Goal: Book appointment/travel/reservation

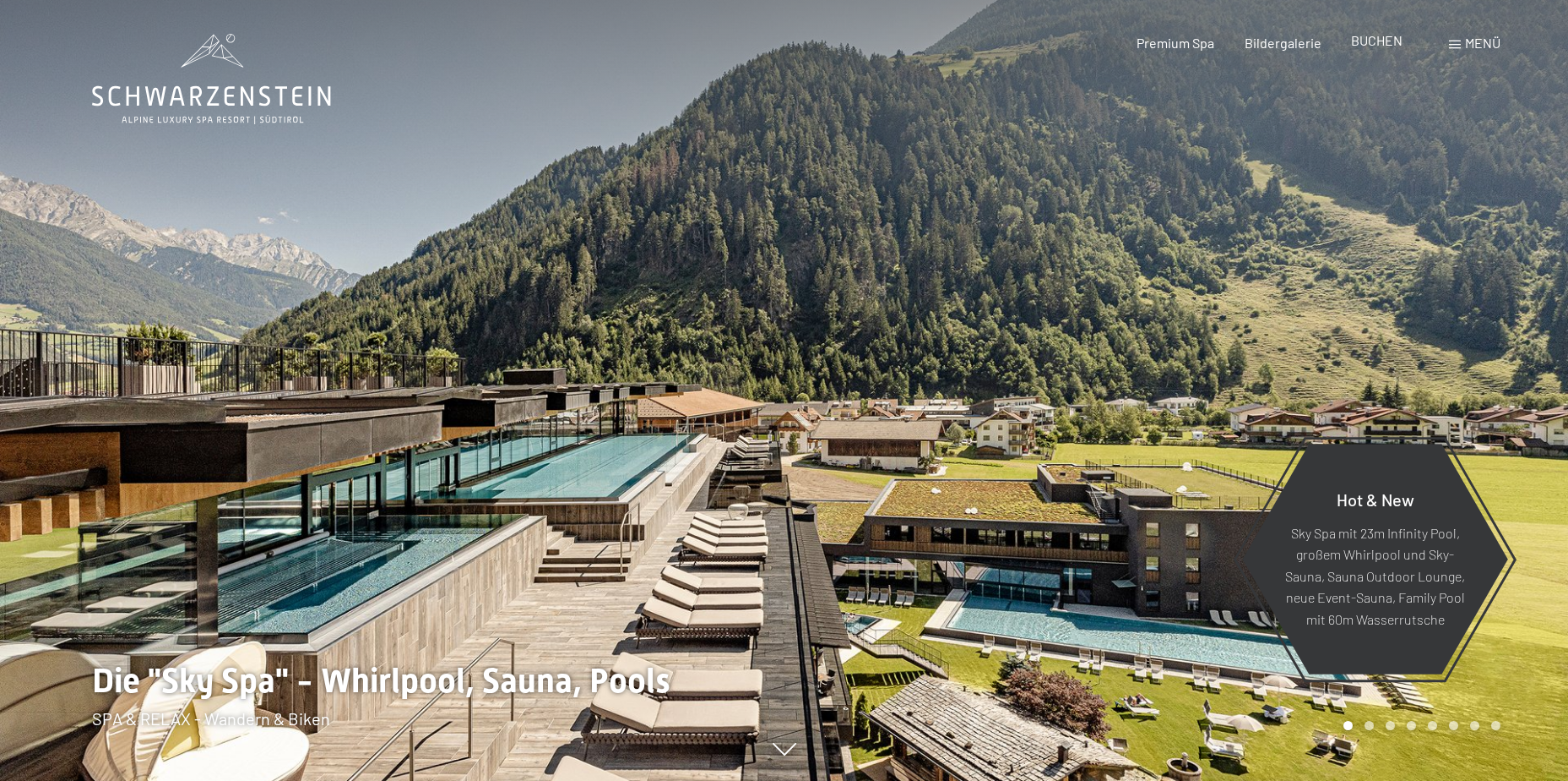
click at [1373, 38] on span "BUCHEN" at bounding box center [1377, 40] width 52 height 16
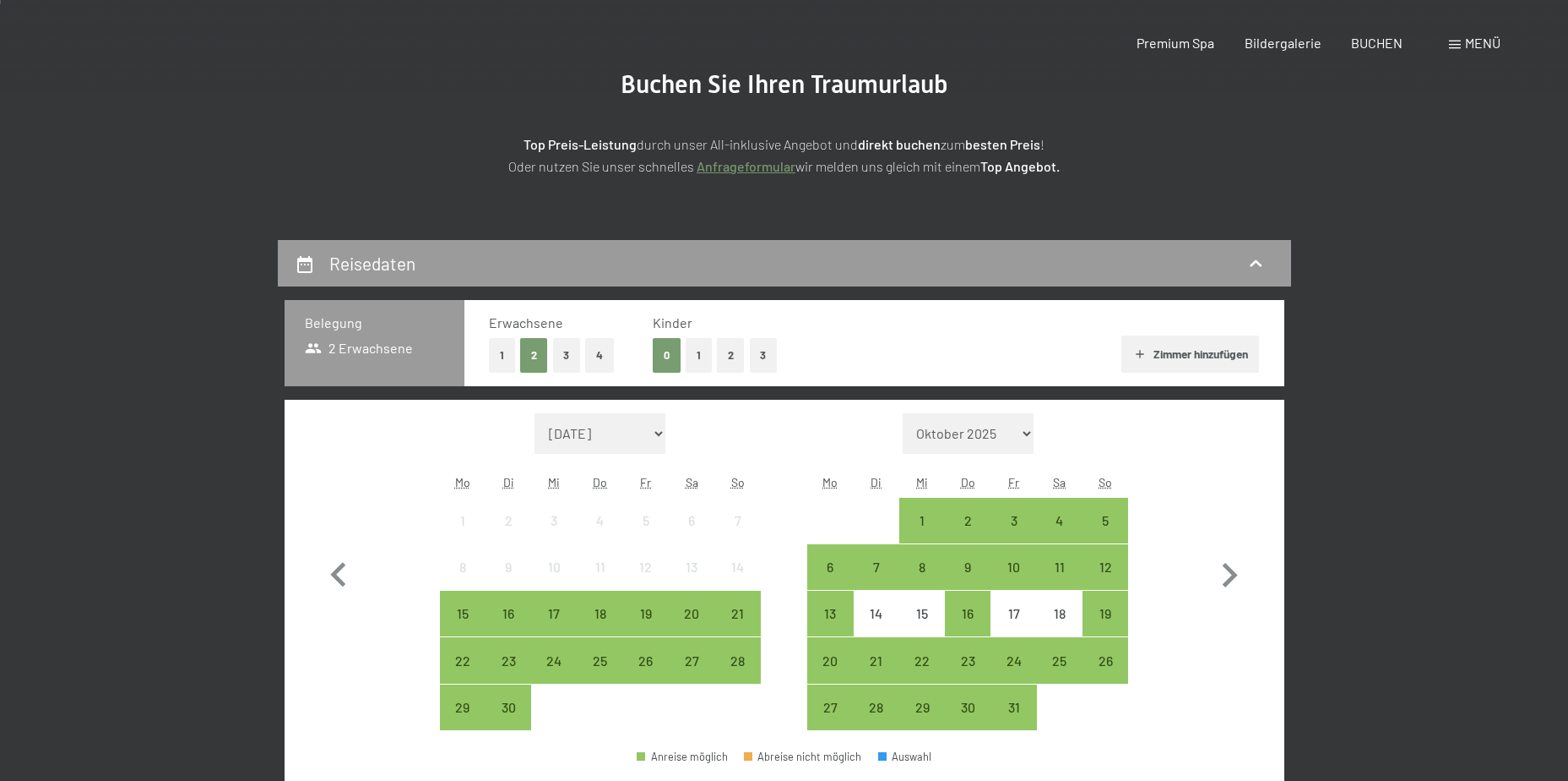
scroll to position [338, 0]
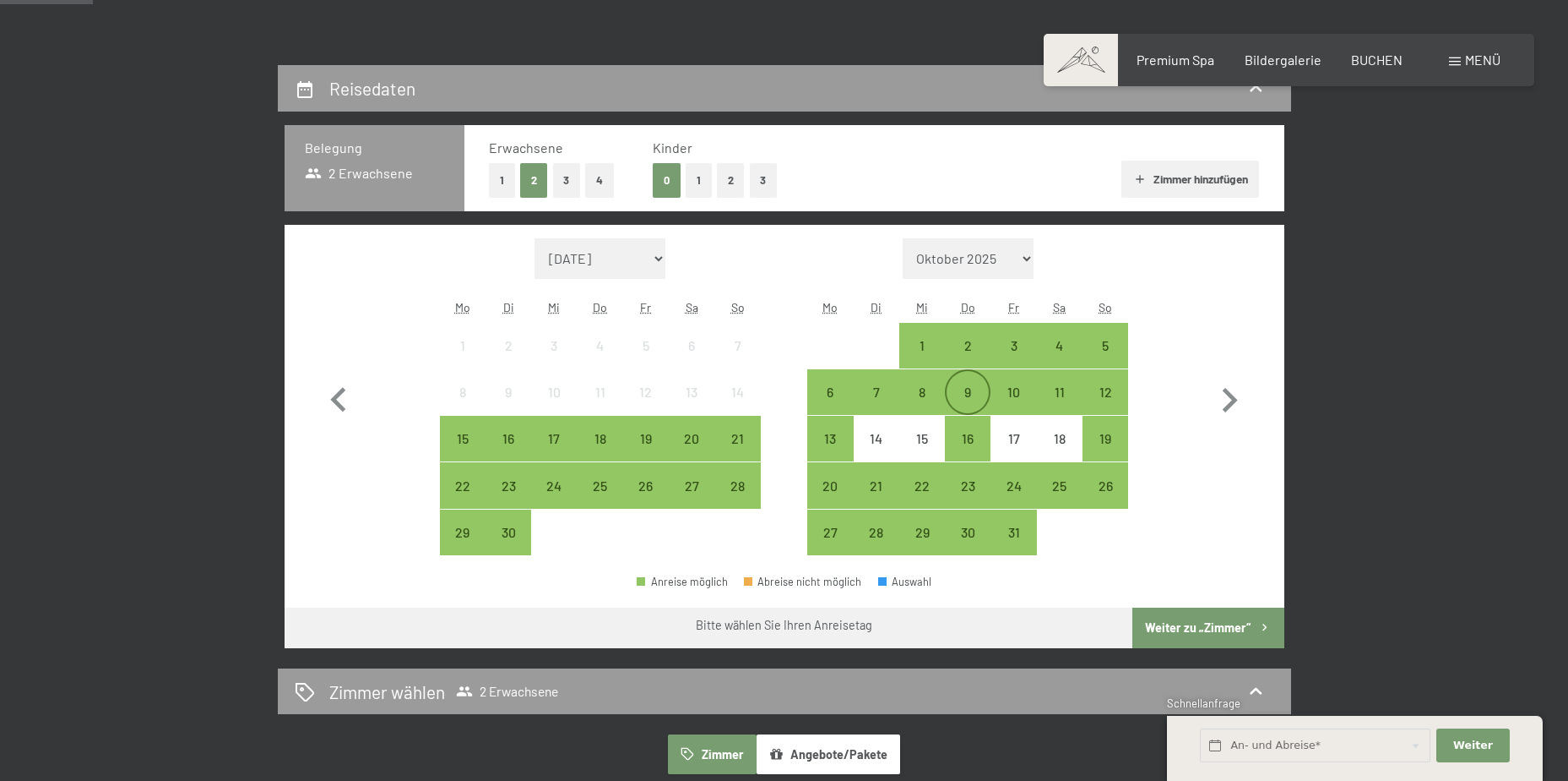
click at [970, 392] on div "9" at bounding box center [968, 406] width 42 height 42
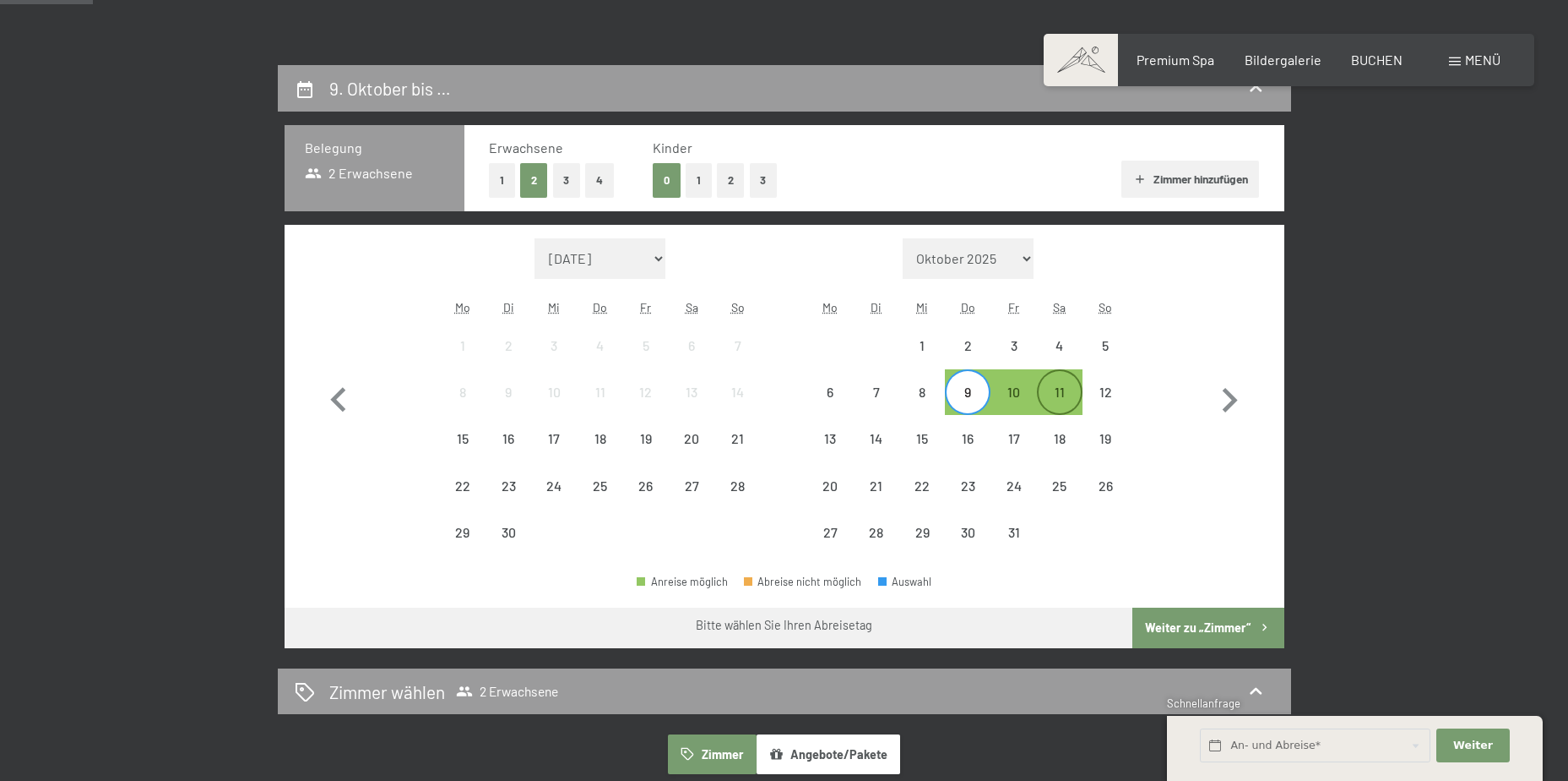
click at [1075, 391] on div "11" at bounding box center [1060, 406] width 42 height 42
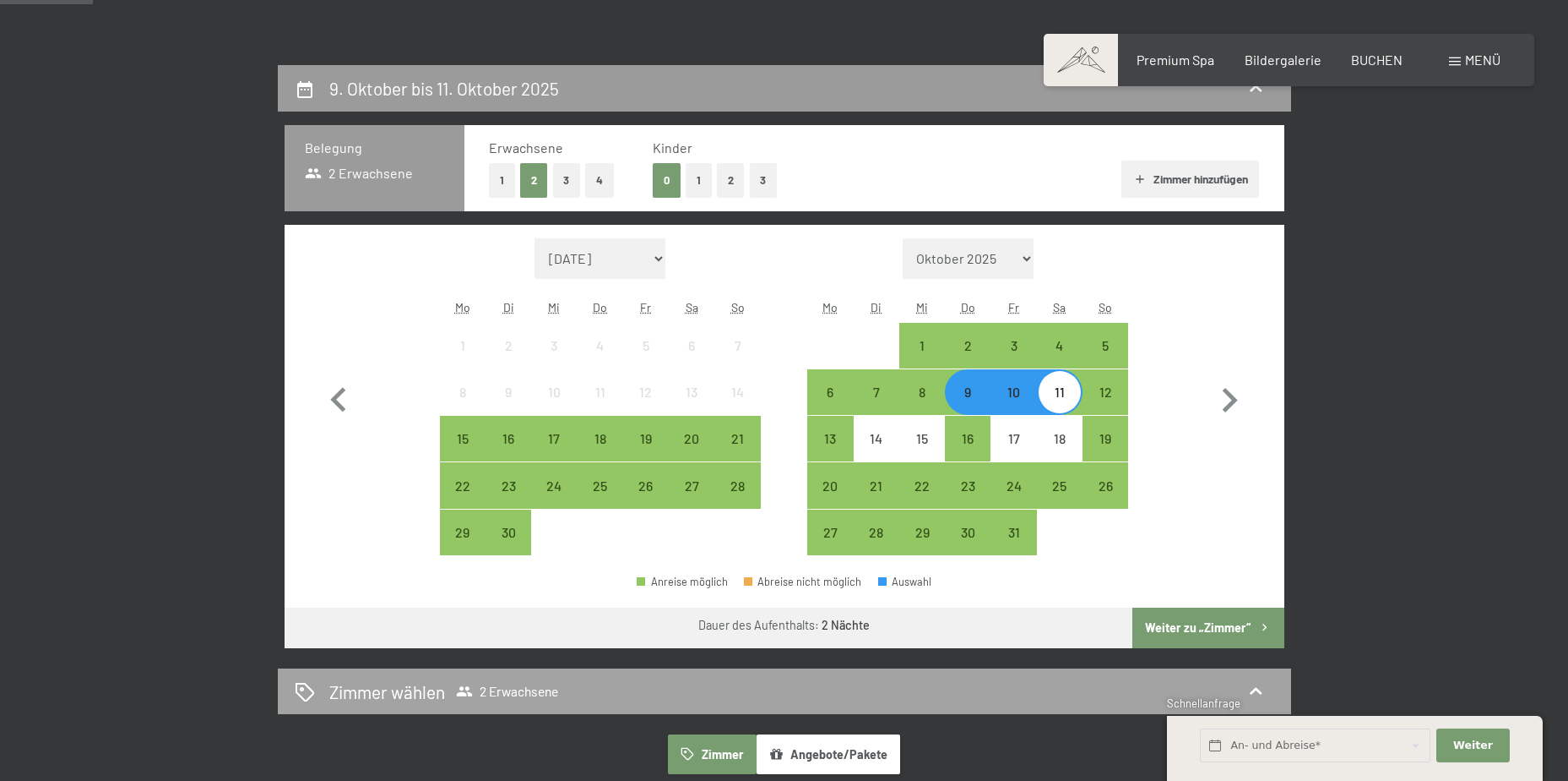
click at [1207, 622] on button "Weiter zu „Zimmer“" at bounding box center [1208, 628] width 151 height 41
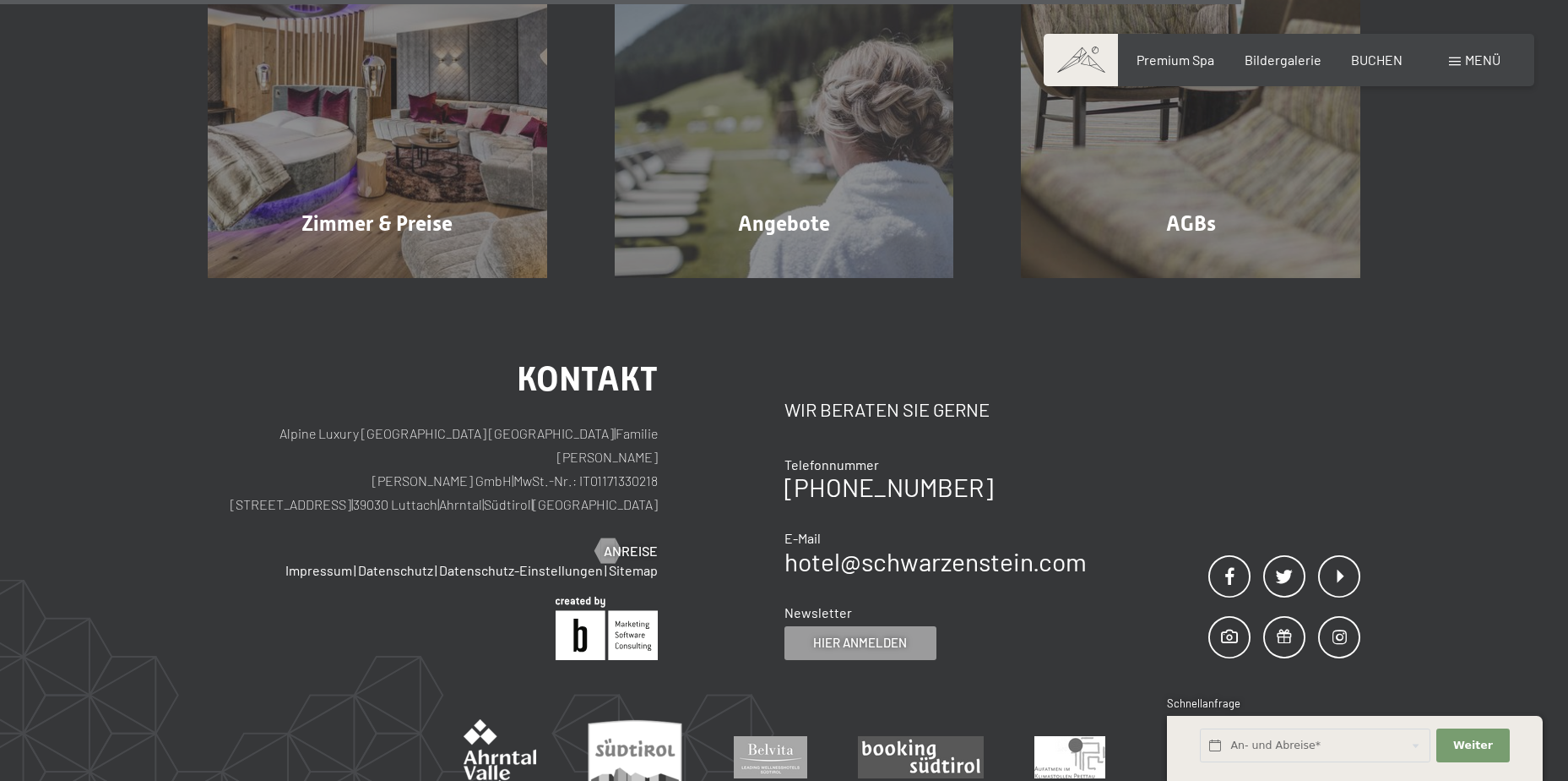
scroll to position [1352, 0]
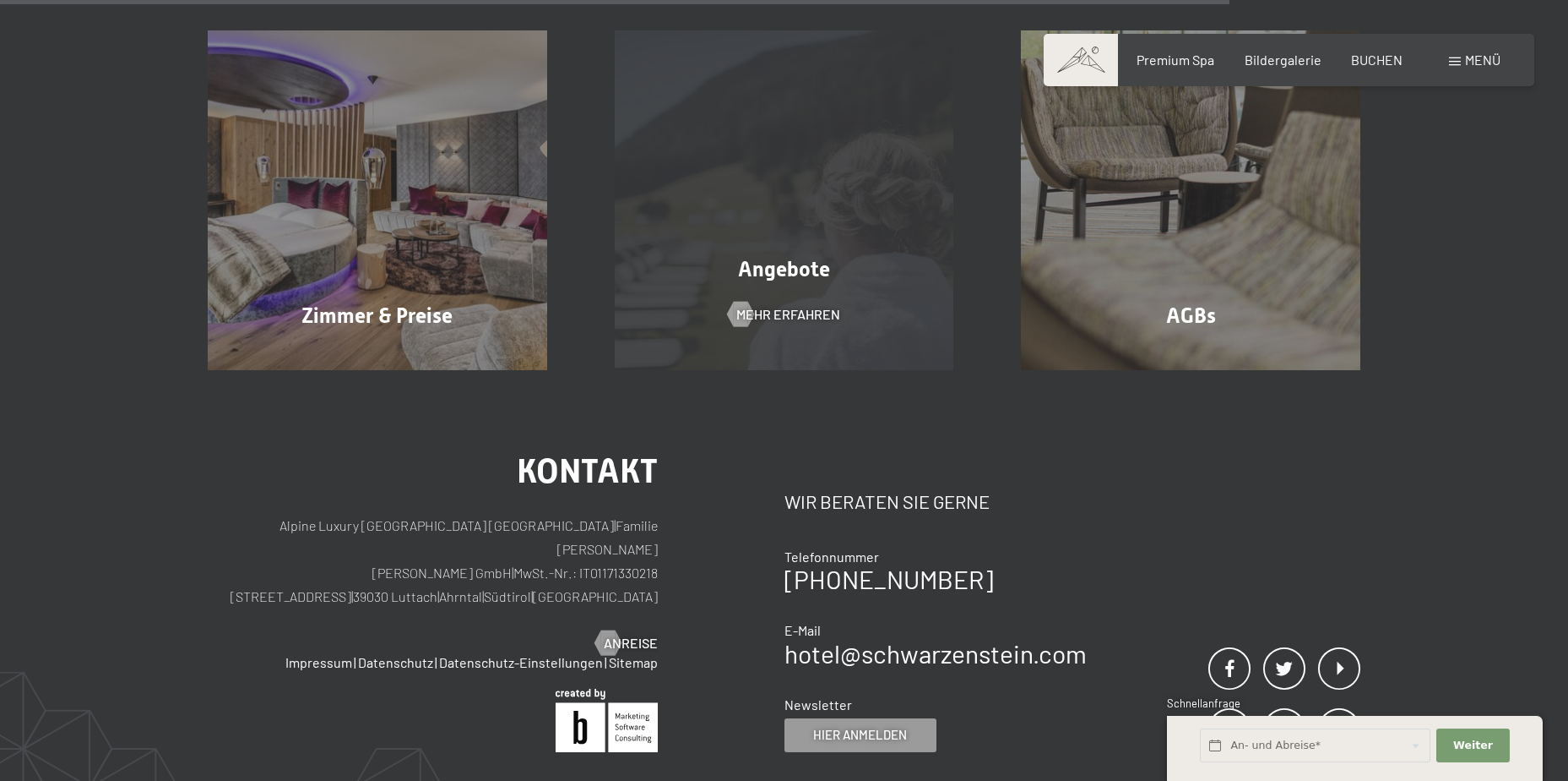
click at [850, 327] on div "Angebote Mehr erfahren" at bounding box center [784, 200] width 407 height 339
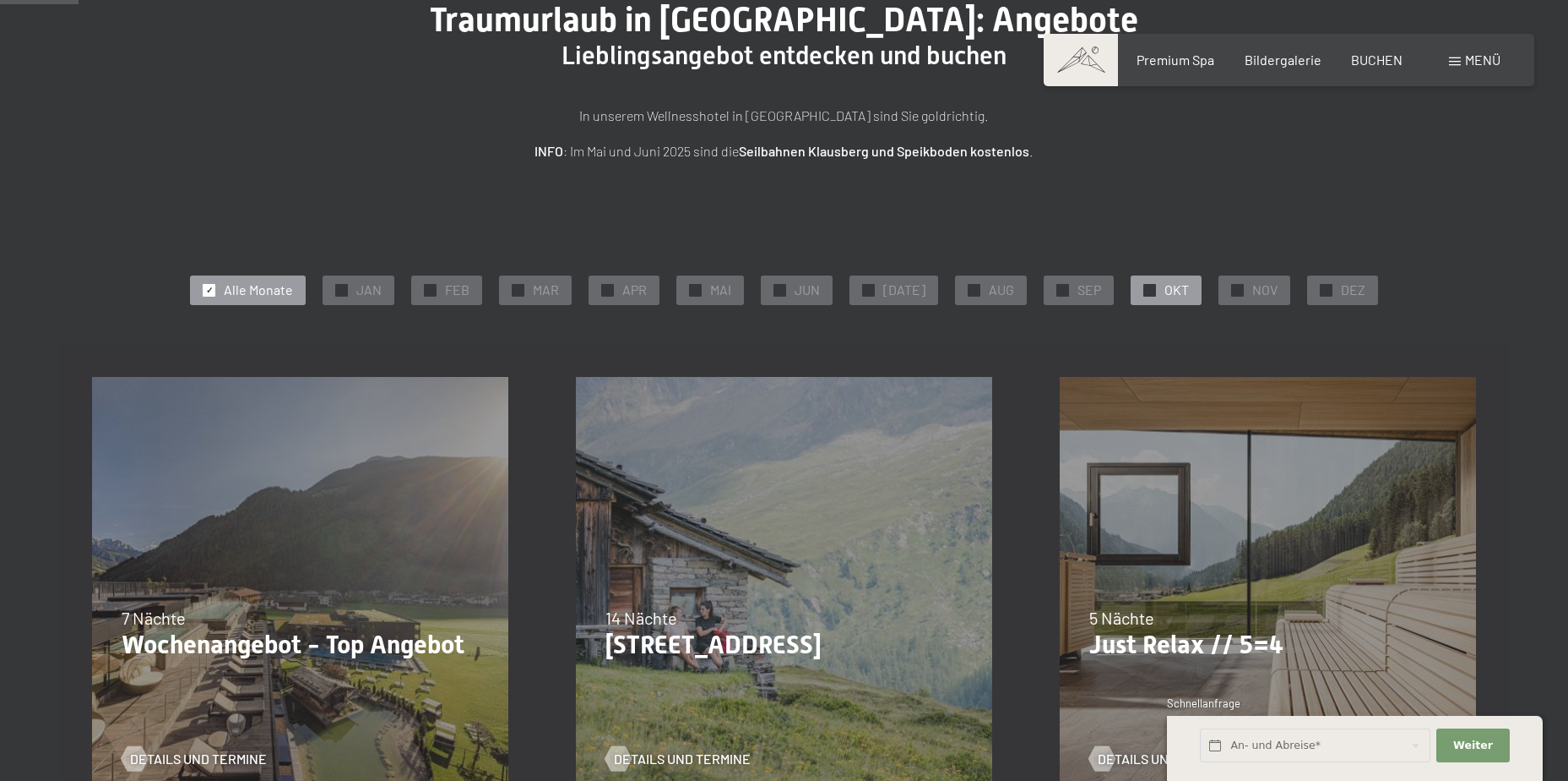
click at [1143, 284] on div at bounding box center [1149, 290] width 13 height 13
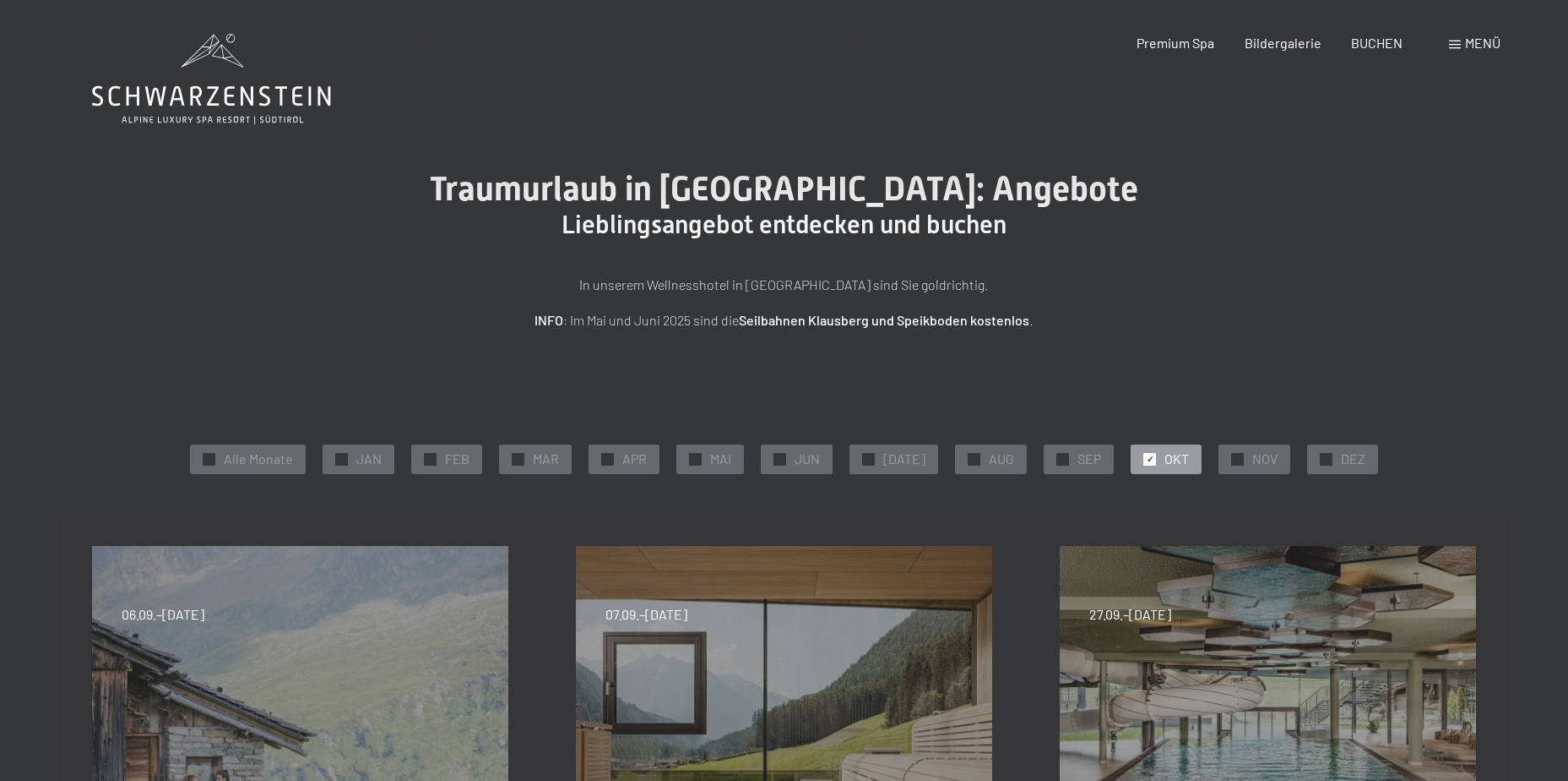
click at [1472, 34] on div "Menü" at bounding box center [1475, 43] width 52 height 19
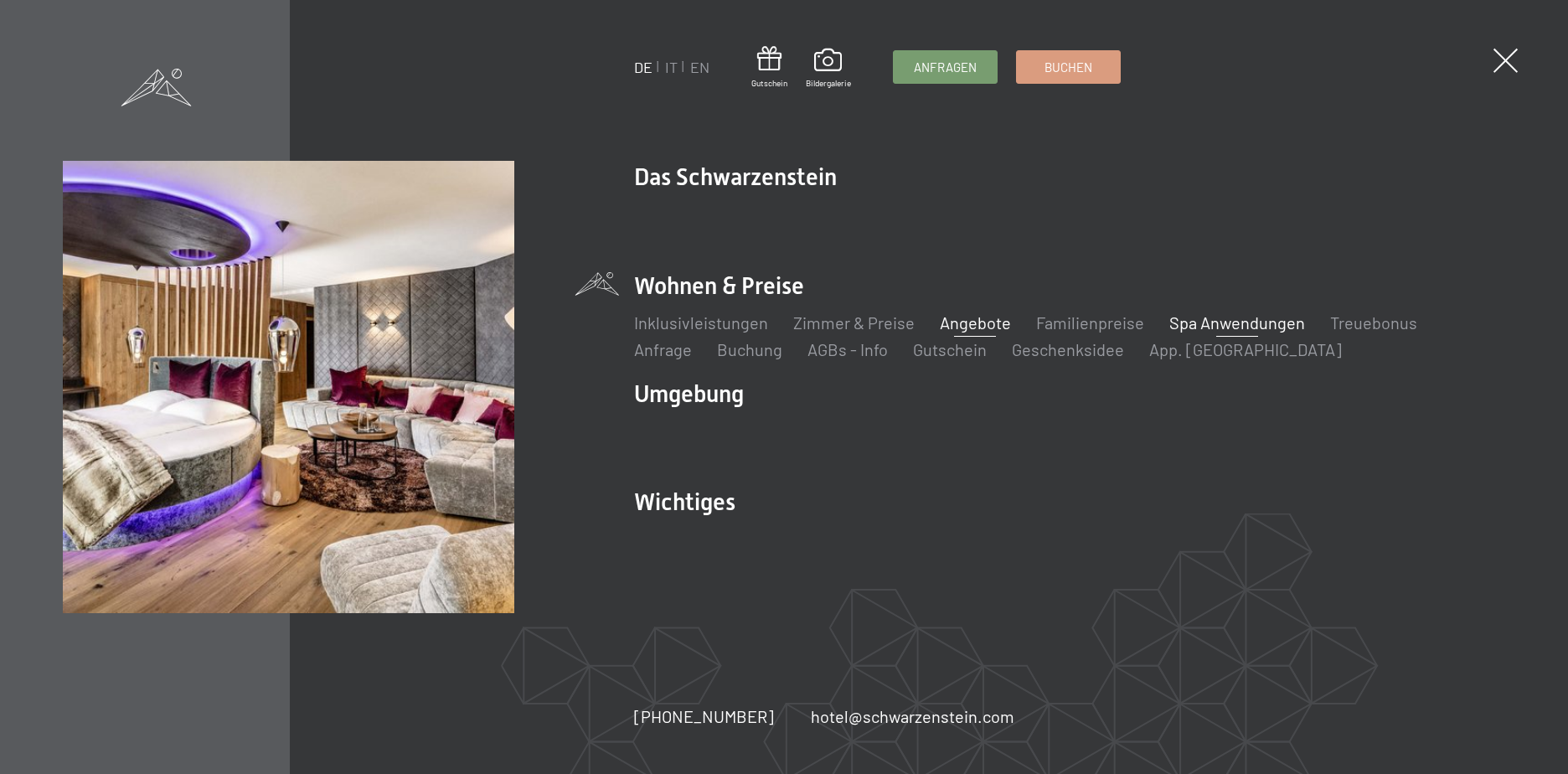
click at [1258, 319] on link "Spa Anwendungen" at bounding box center [1237, 322] width 136 height 20
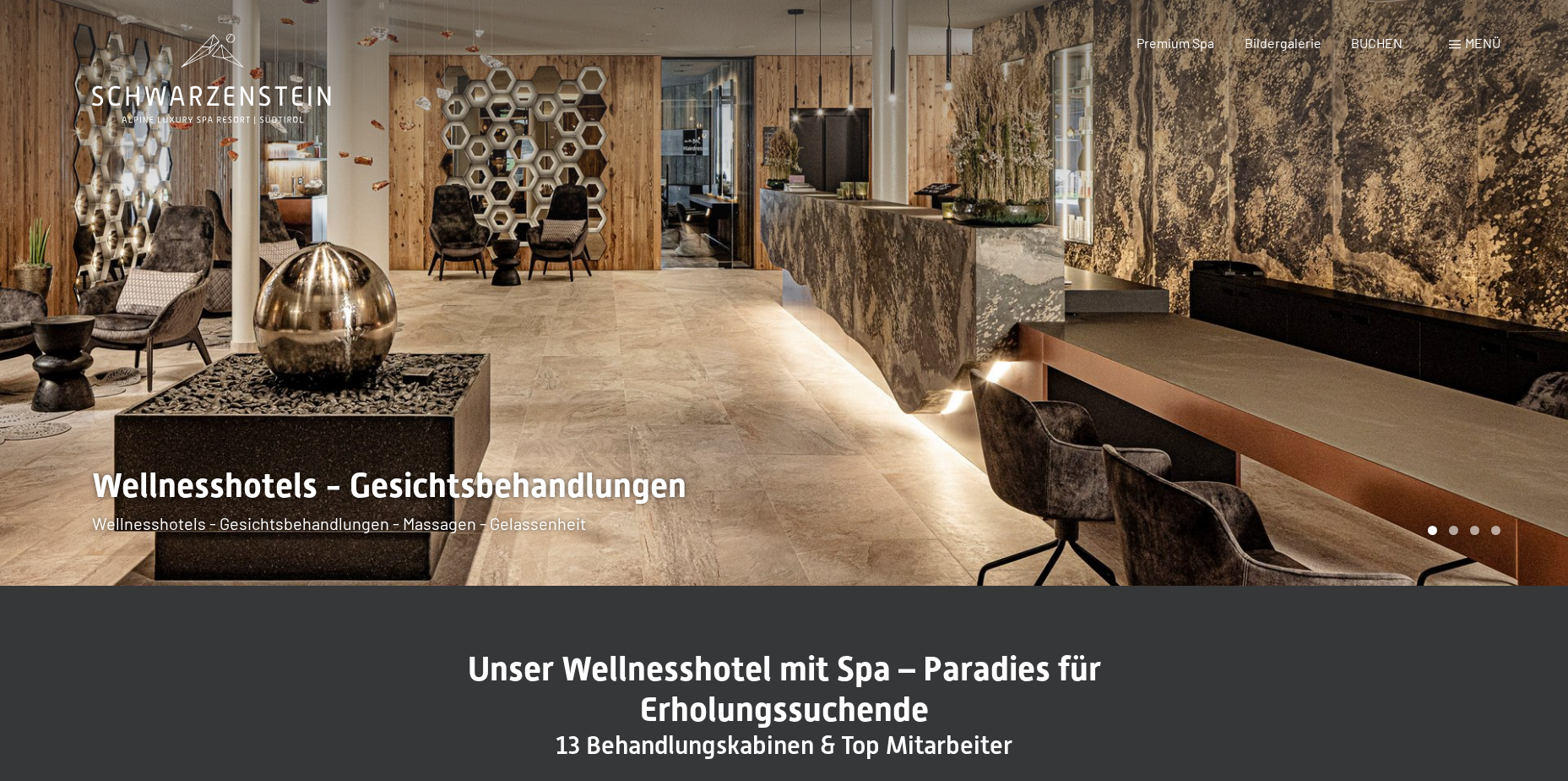
click at [1476, 35] on span "Menü" at bounding box center [1483, 42] width 36 height 16
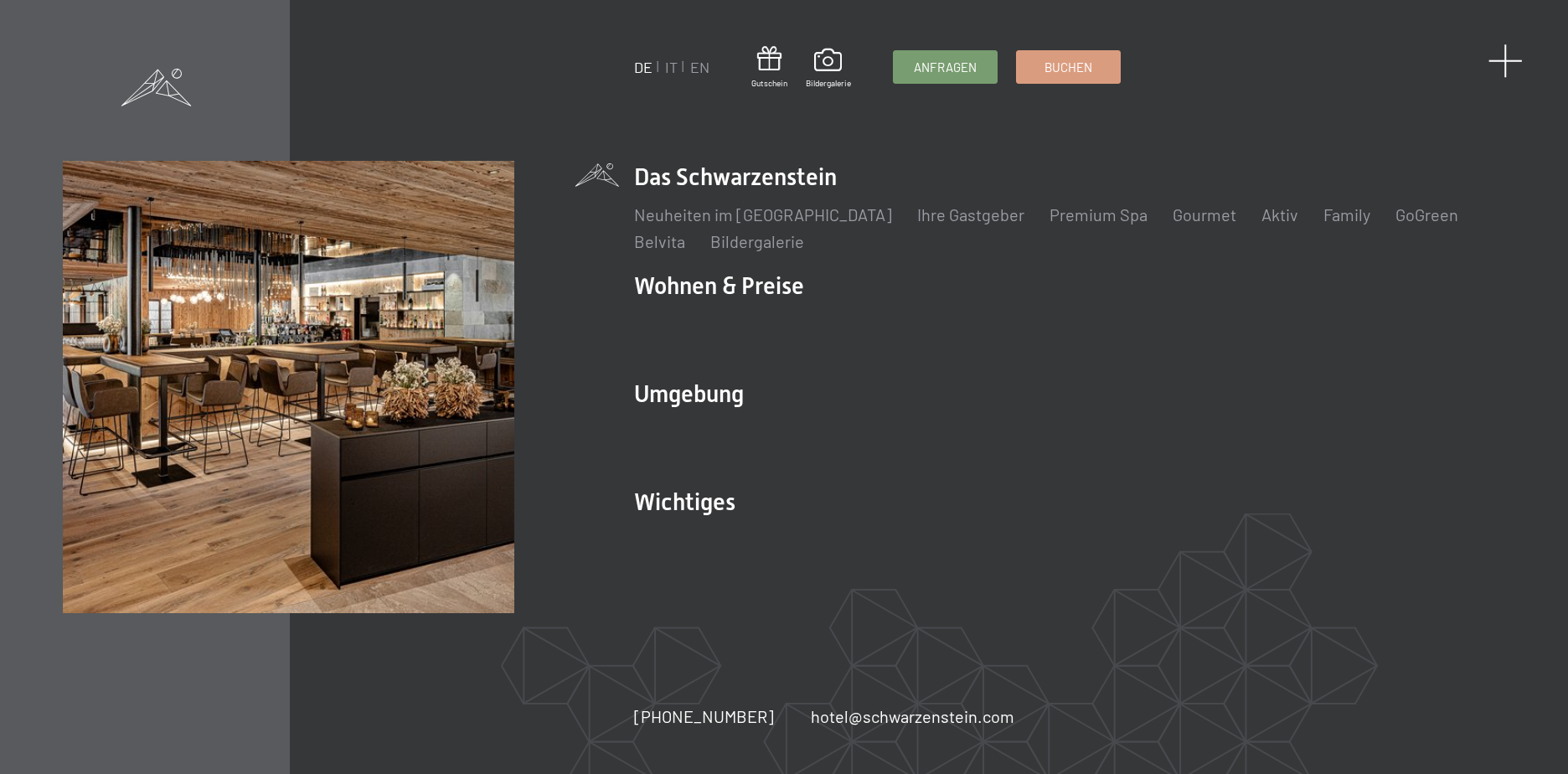
click at [1504, 60] on span at bounding box center [1505, 60] width 34 height 34
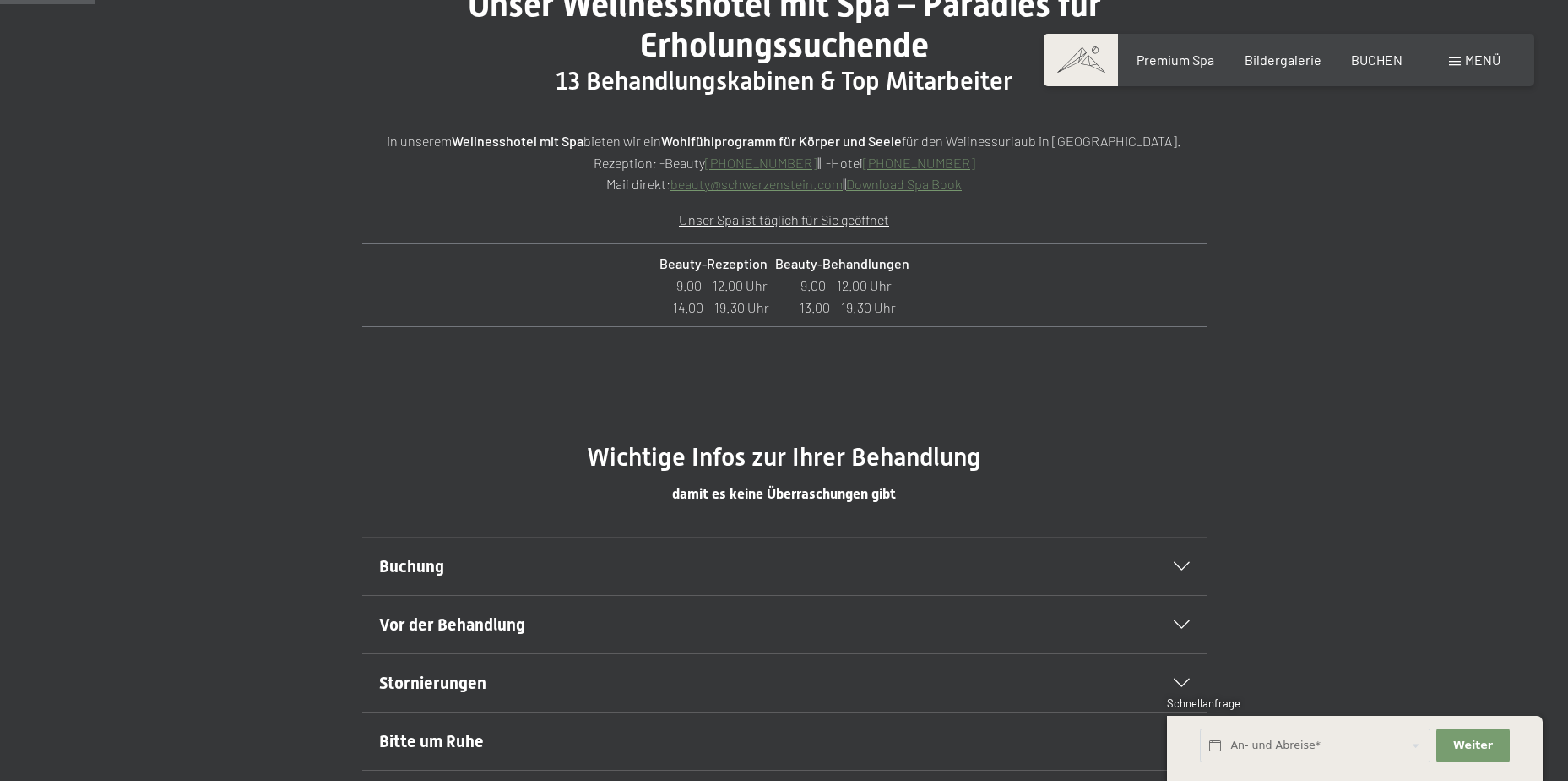
scroll to position [845, 0]
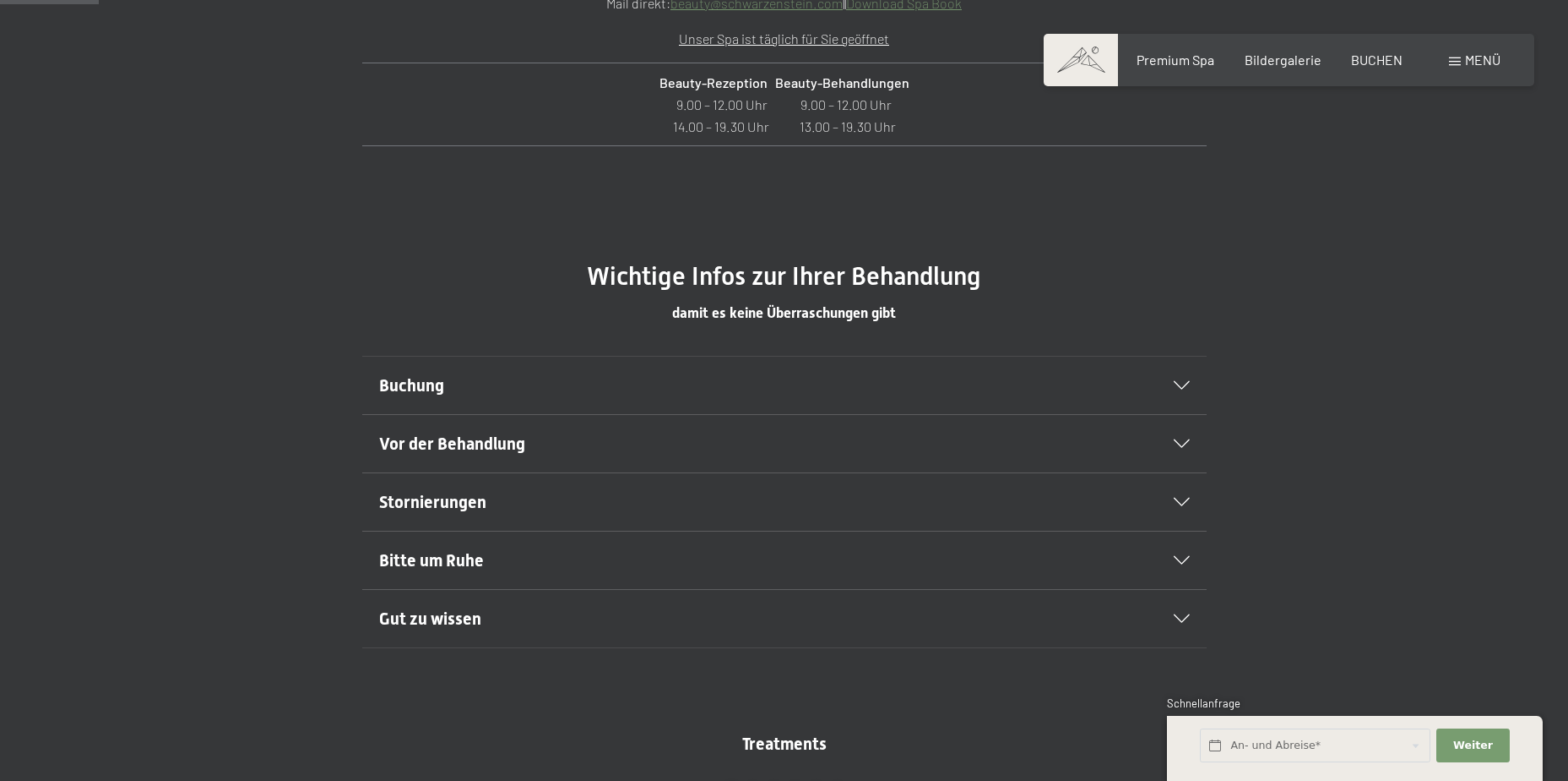
click at [1188, 382] on icon at bounding box center [1181, 385] width 16 height 8
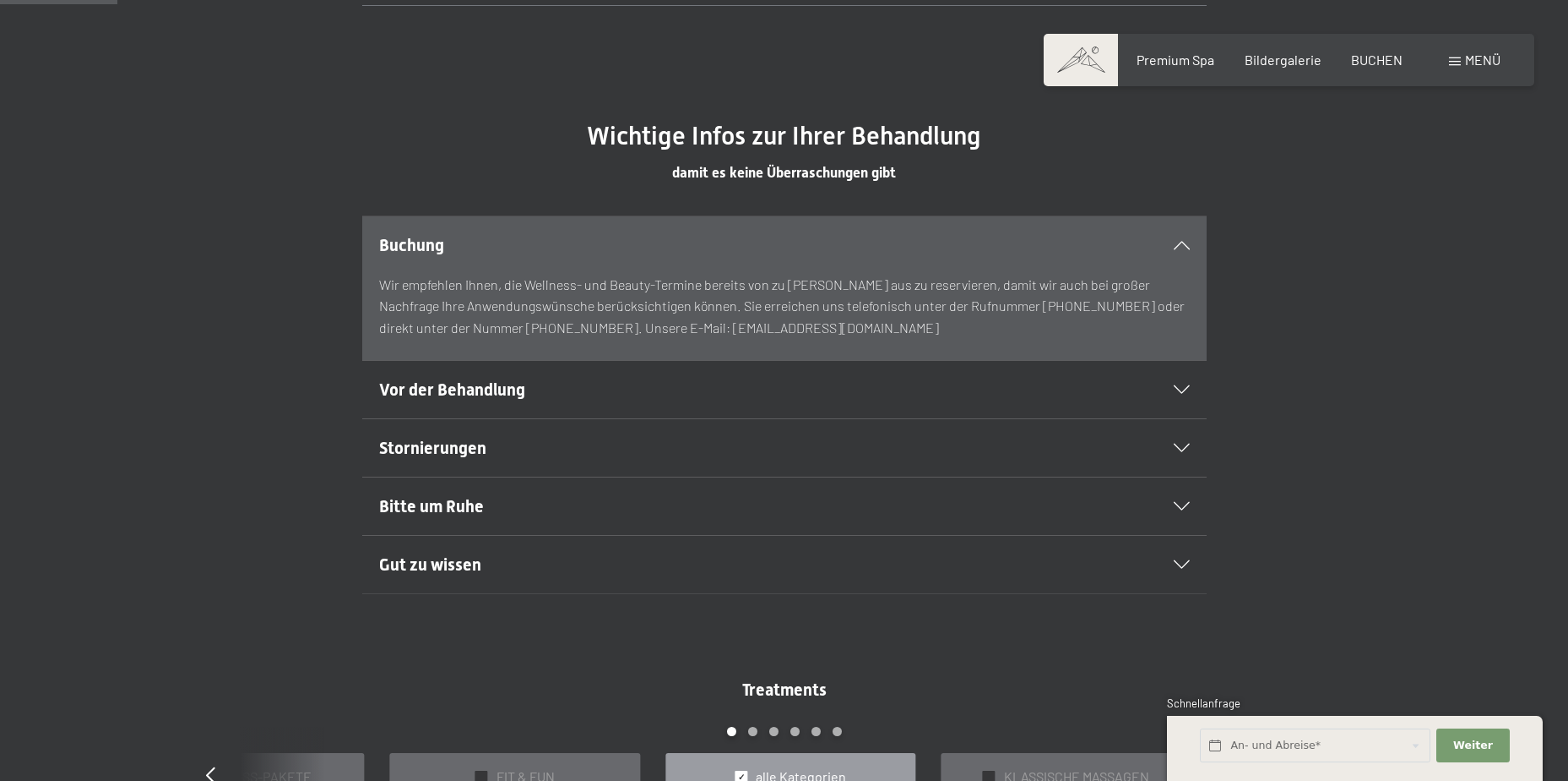
scroll to position [1014, 0]
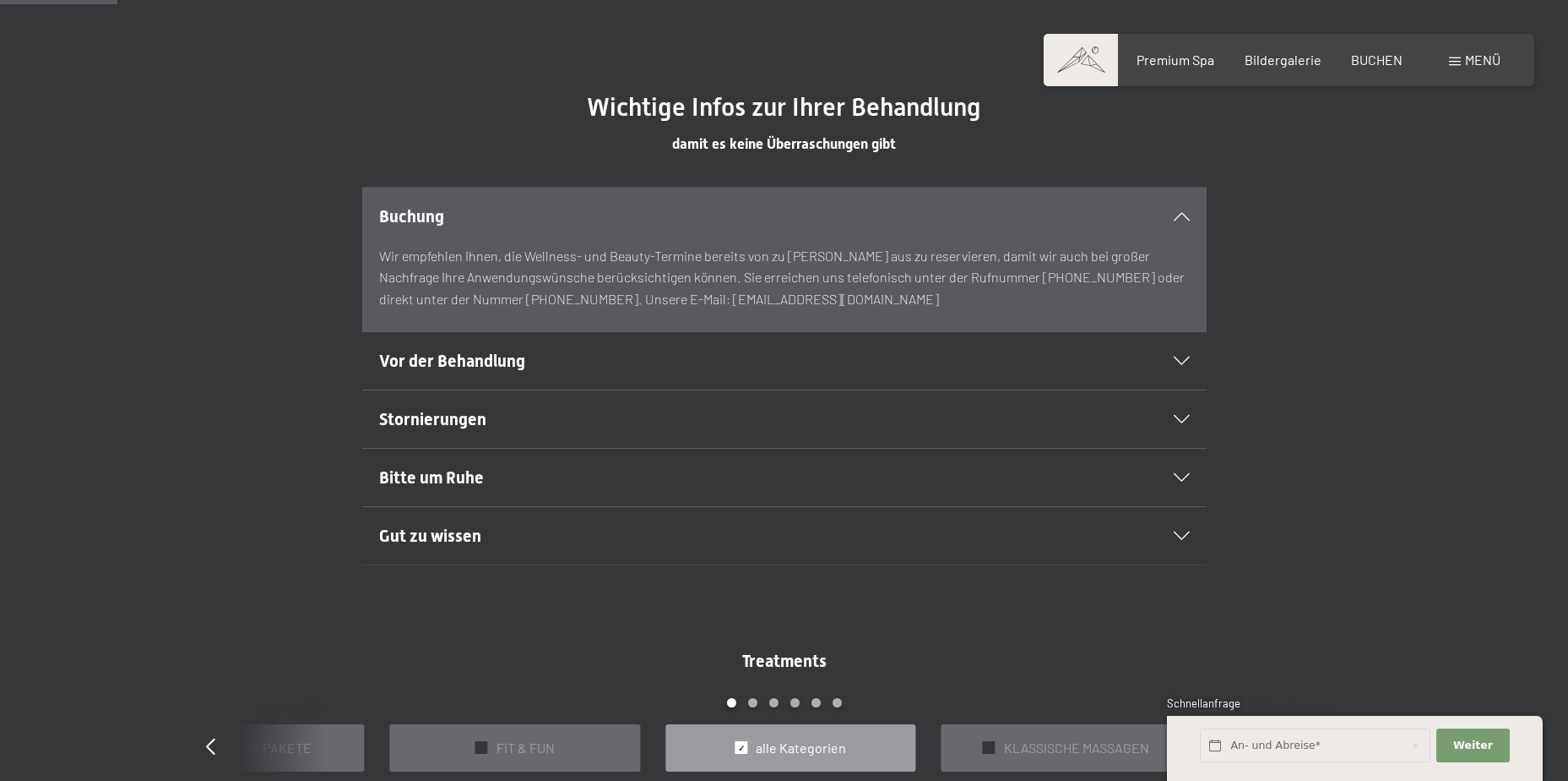
click at [1178, 353] on div "Vor der Behandlung" at bounding box center [784, 360] width 811 height 58
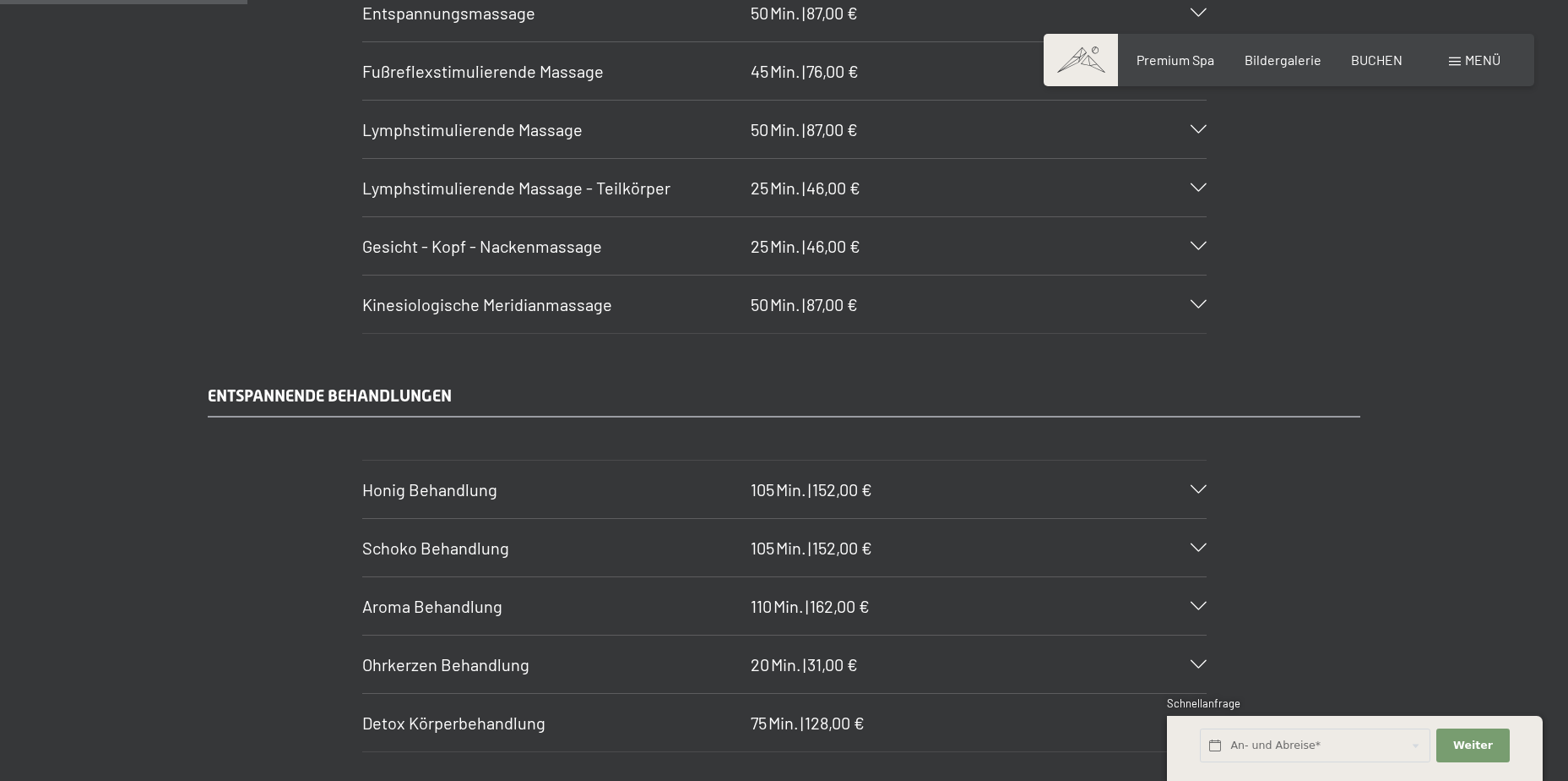
scroll to position [2281, 0]
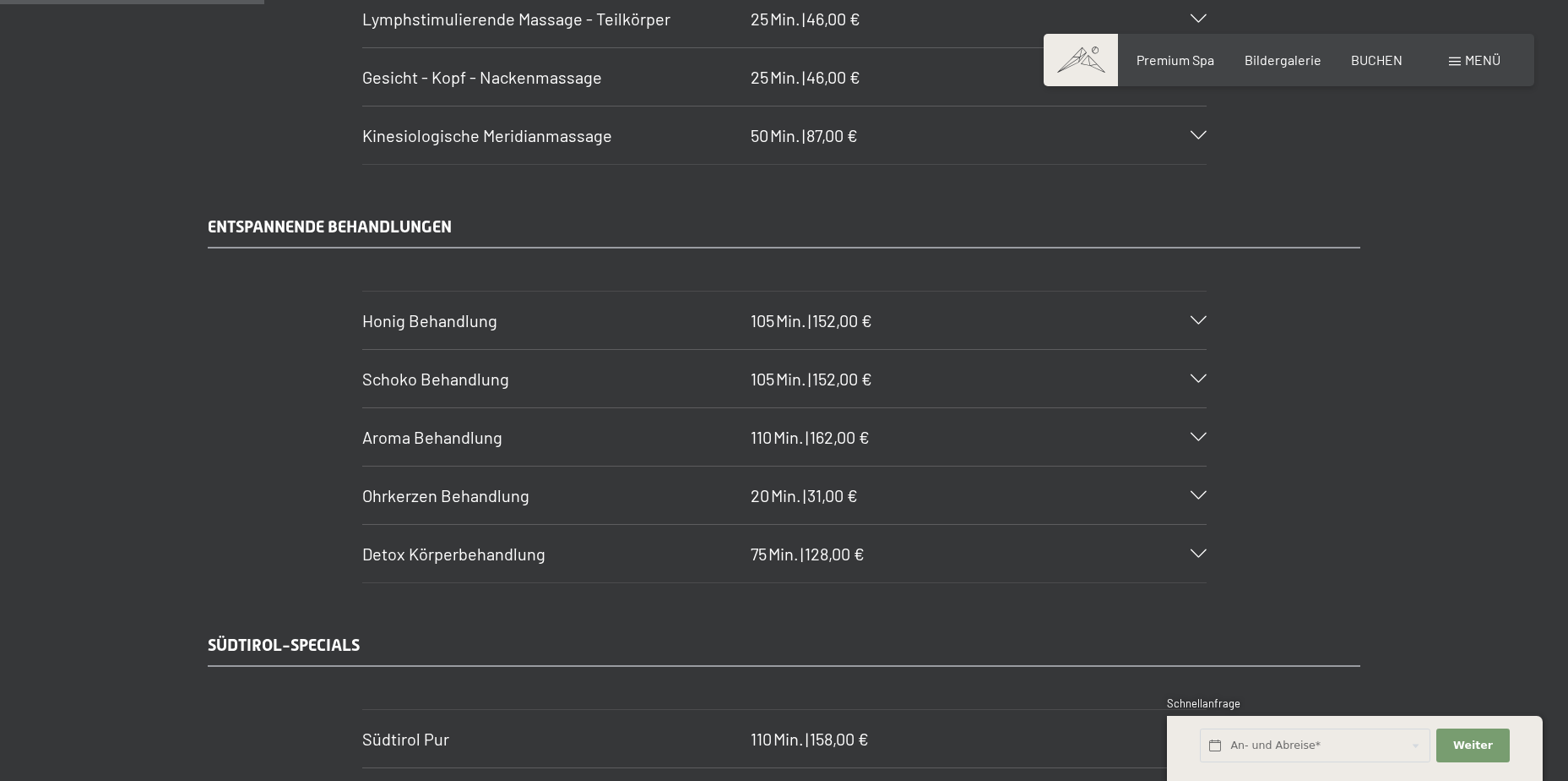
click at [1187, 327] on div "Honig Behandlung 105 Min. | 152,00 €" at bounding box center [784, 321] width 845 height 58
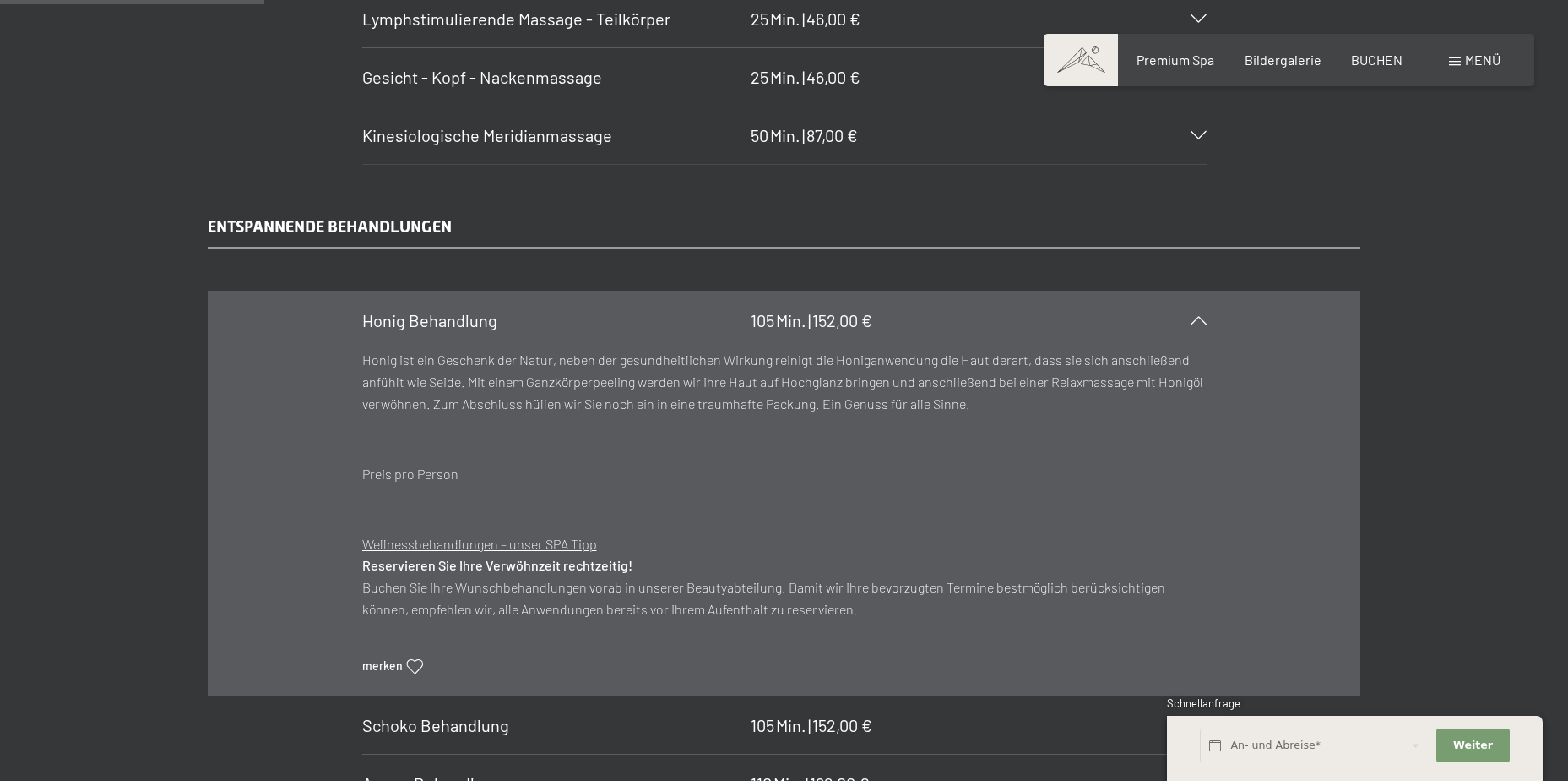
click at [1187, 327] on div "Honig Behandlung 105 Min. | 152,00 €" at bounding box center [784, 321] width 845 height 58
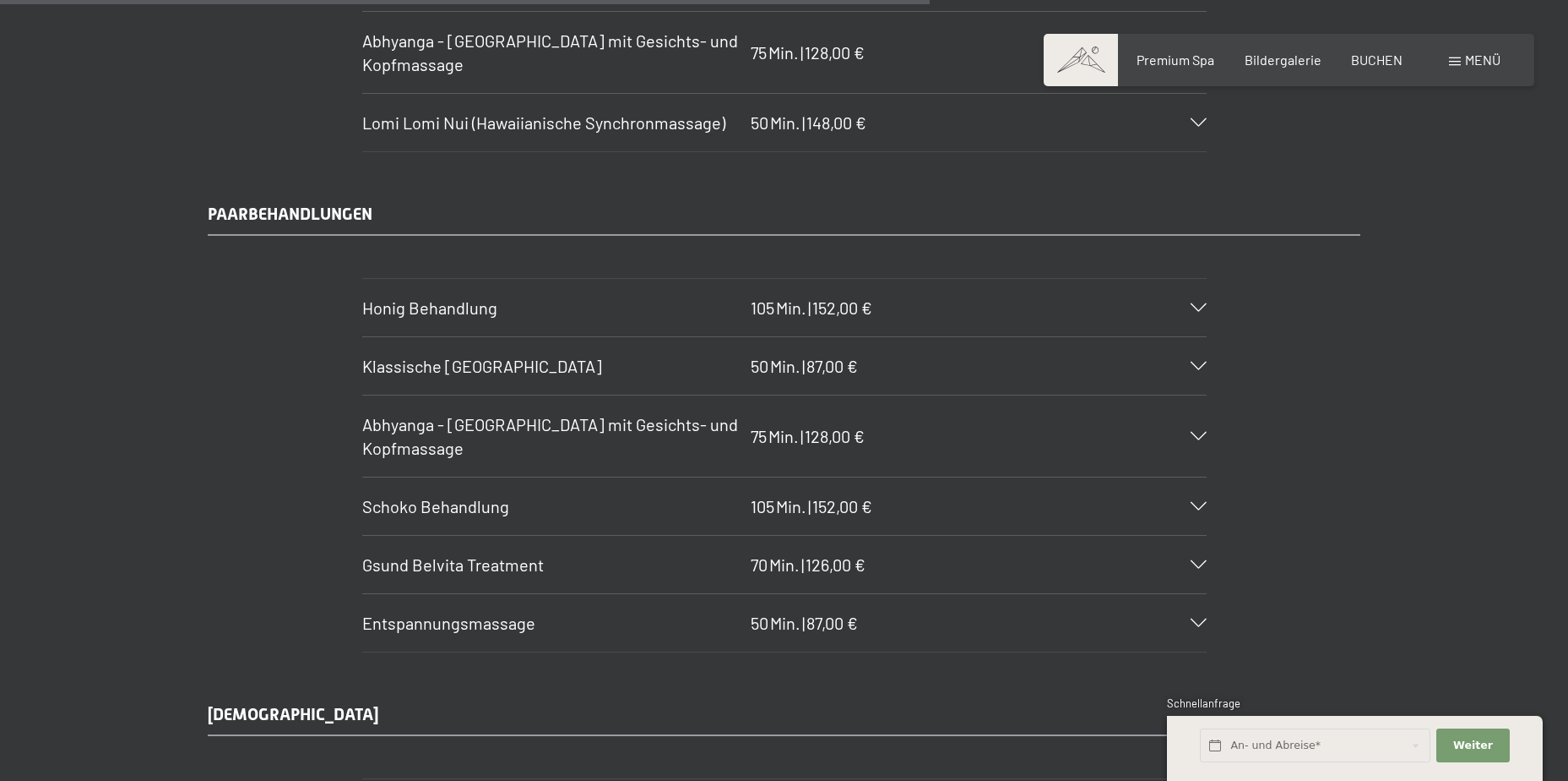
scroll to position [8027, 0]
click at [1198, 305] on icon at bounding box center [1198, 306] width 16 height 8
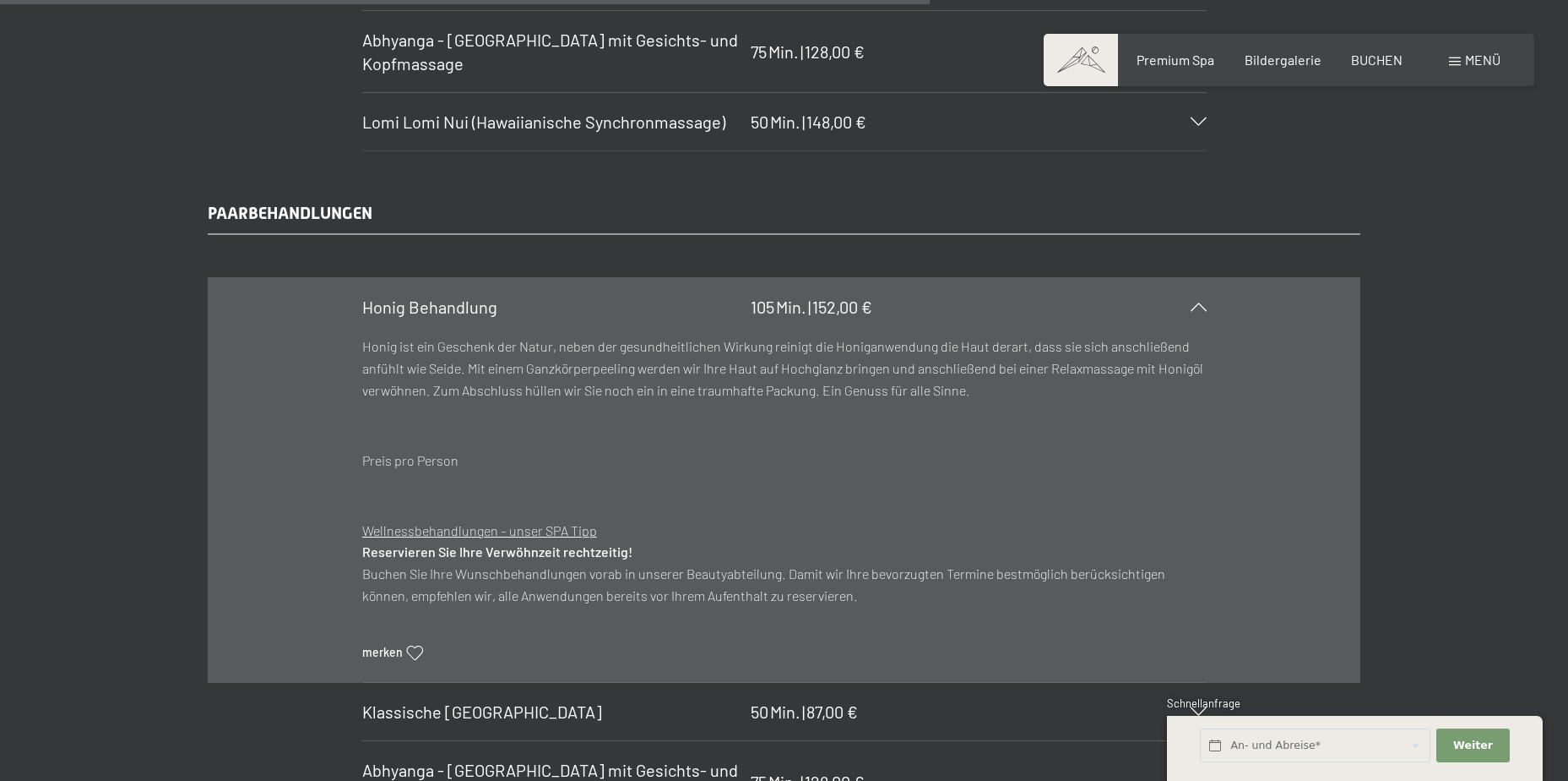
click at [1198, 305] on icon at bounding box center [1198, 306] width 16 height 8
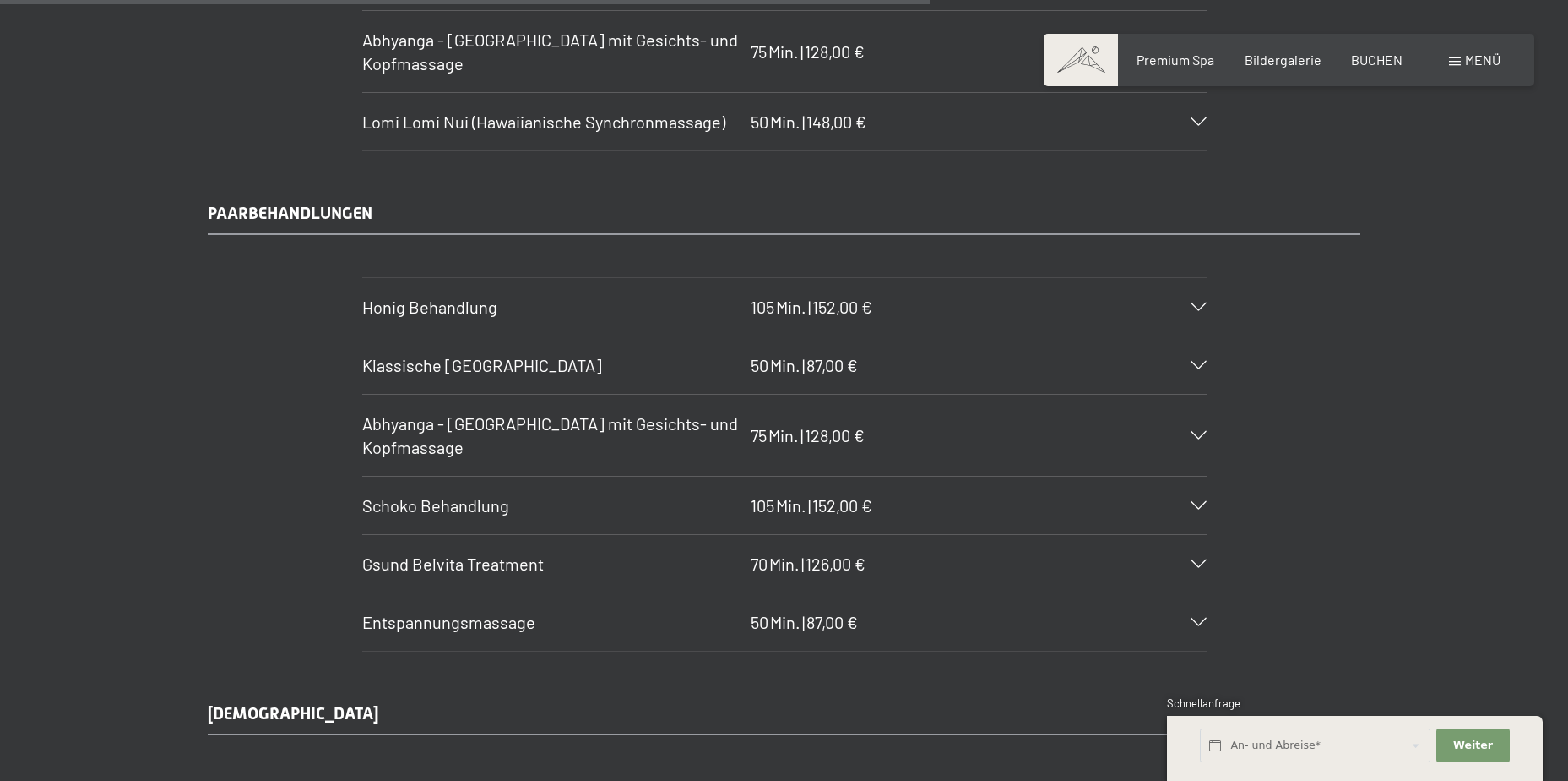
click at [1195, 357] on div "Klassische Ganzkörpermassage 50 Min. | 87,00 €" at bounding box center [784, 365] width 845 height 58
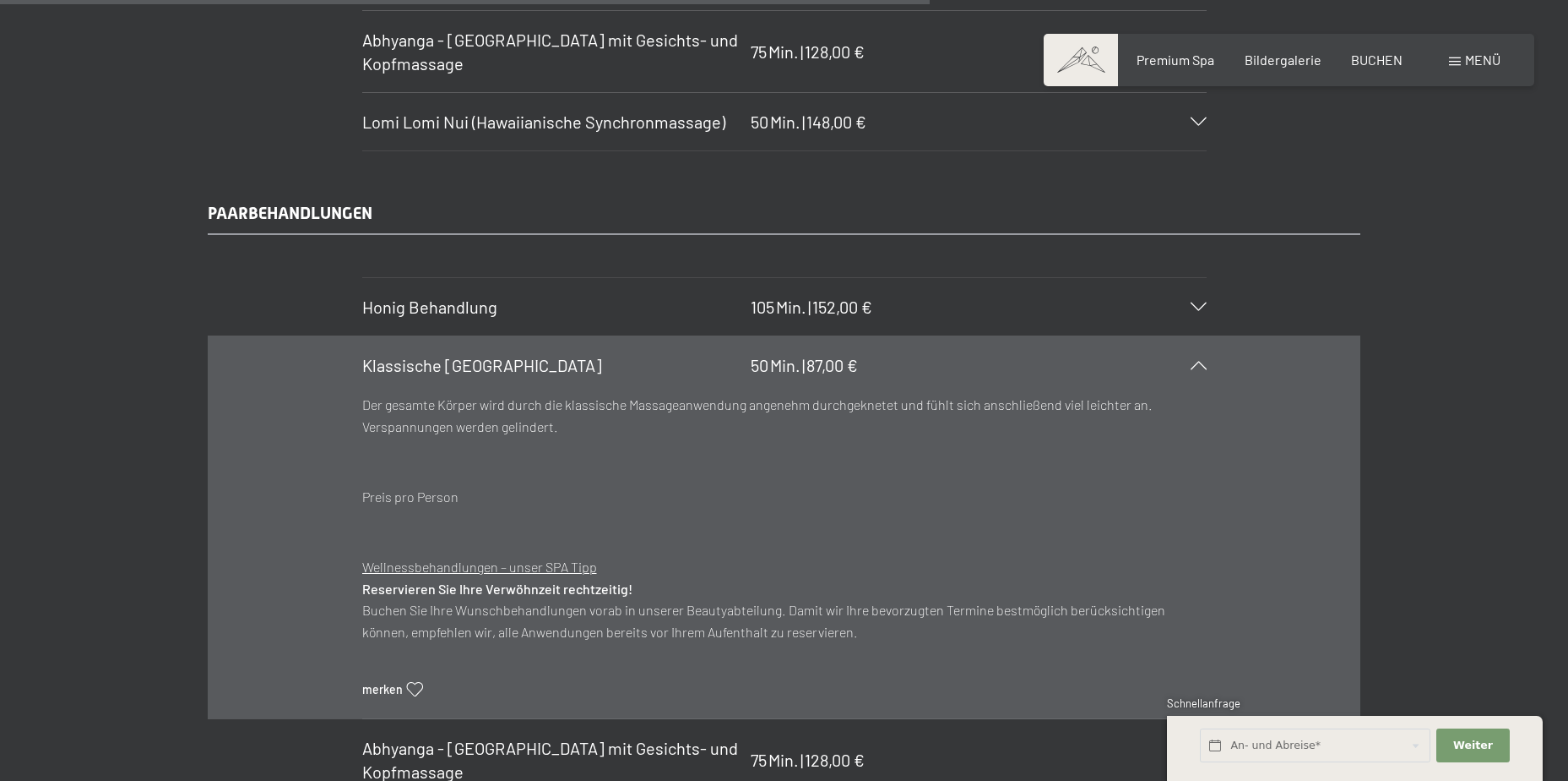
click at [1195, 357] on div "Klassische Ganzkörpermassage 50 Min. | 87,00 €" at bounding box center [784, 365] width 845 height 58
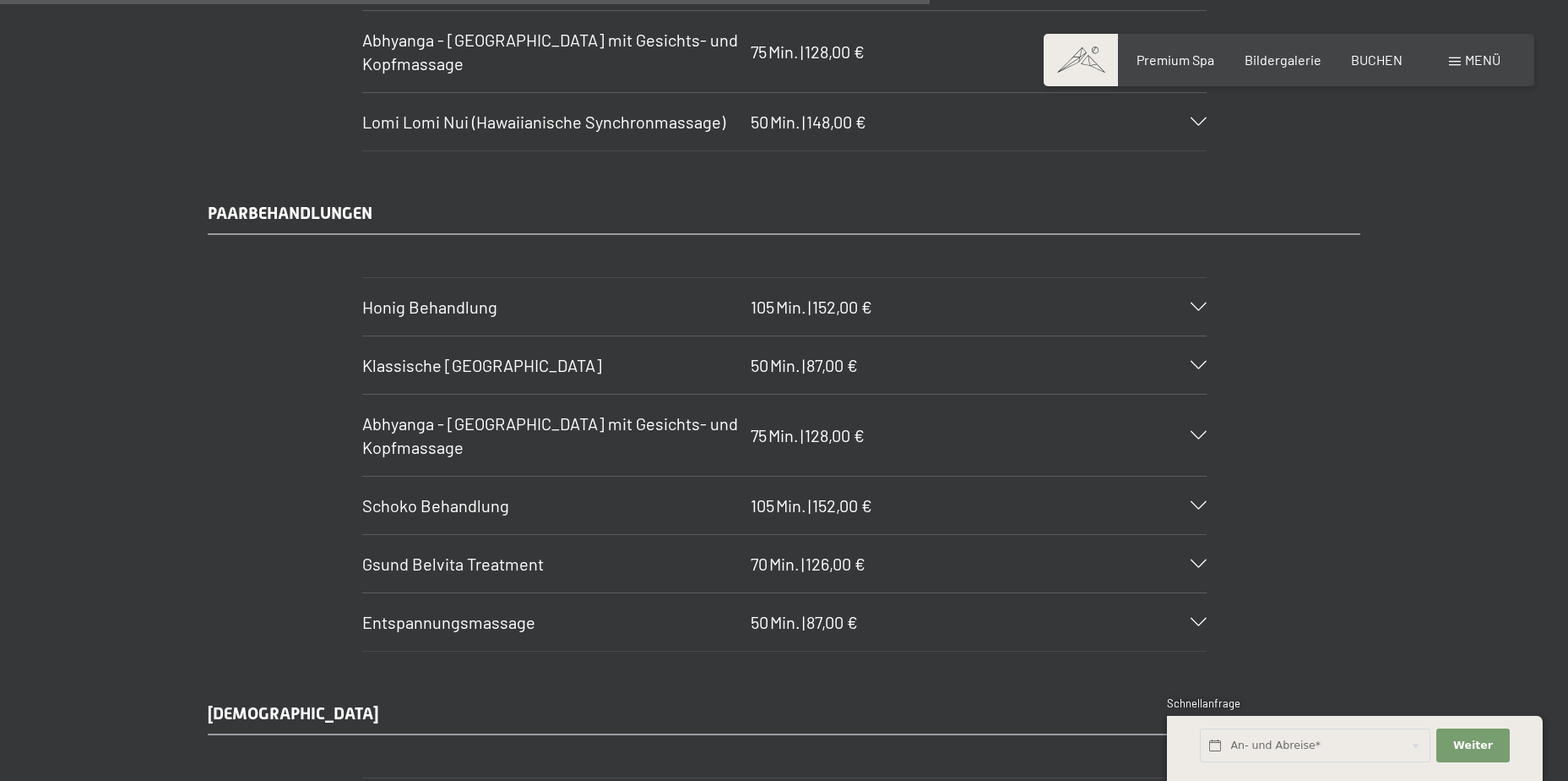
click at [1189, 433] on div at bounding box center [1188, 435] width 37 height 8
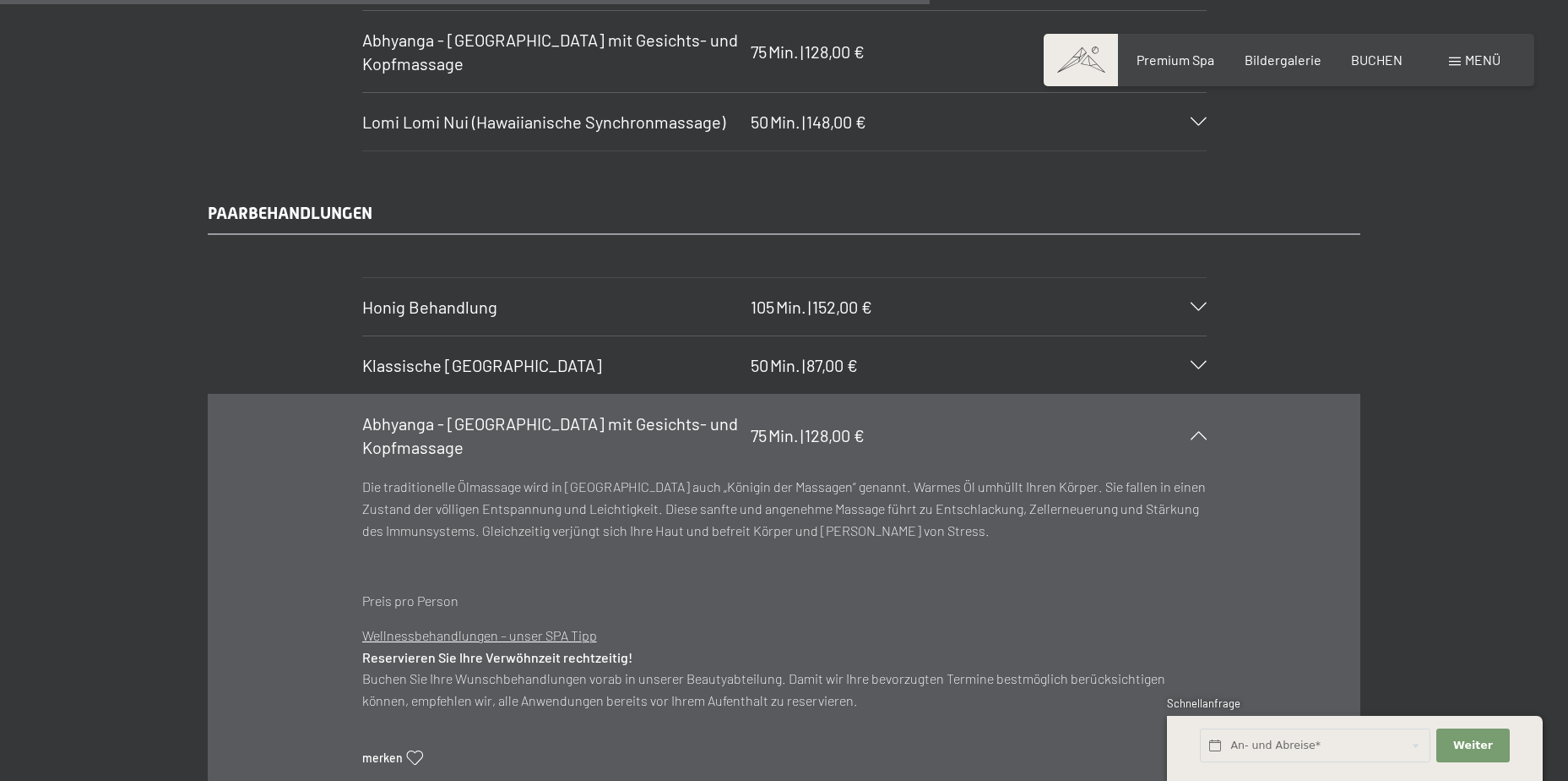
click at [1203, 434] on icon at bounding box center [1198, 435] width 16 height 8
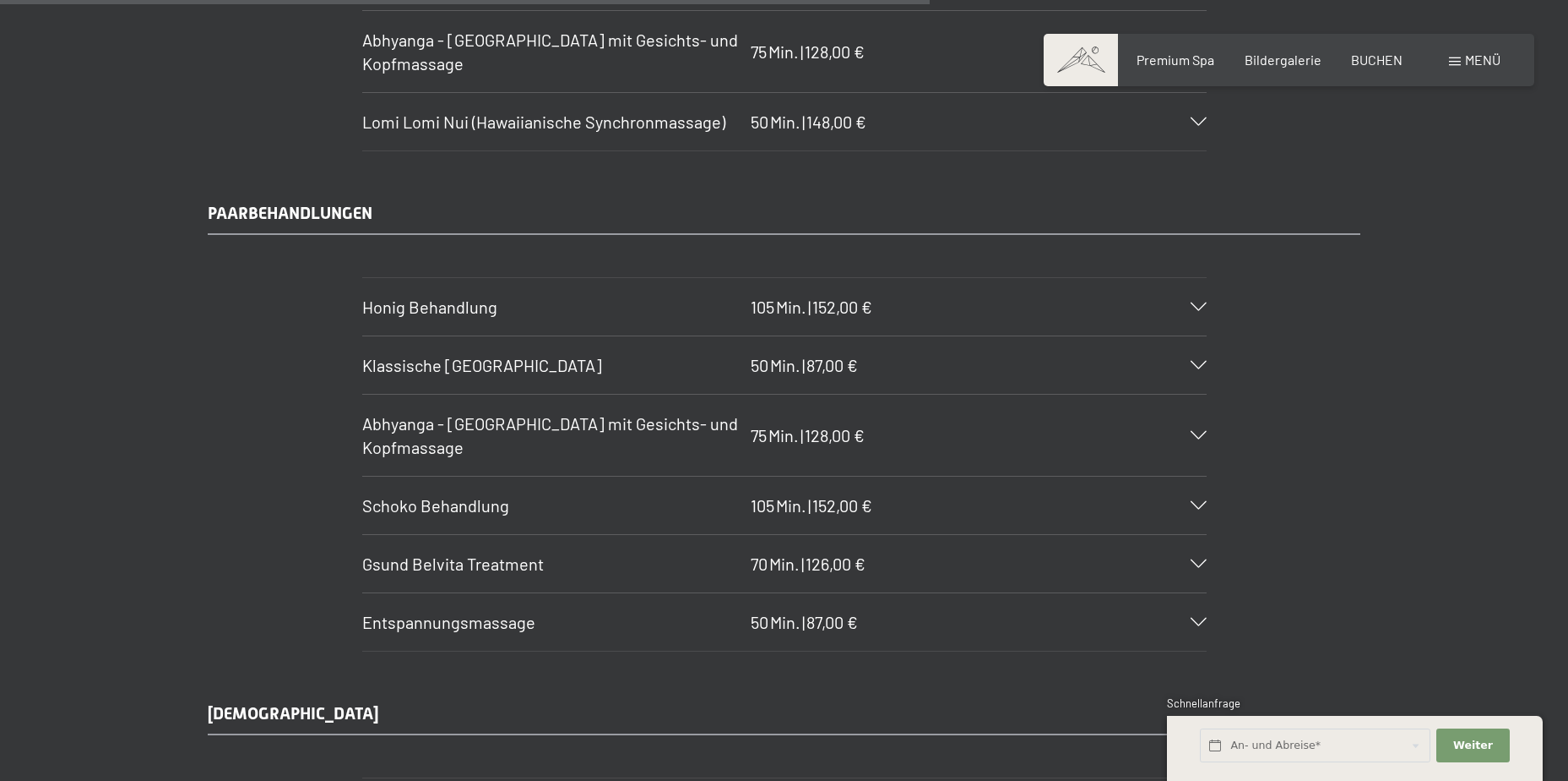
click at [1193, 501] on icon at bounding box center [1198, 505] width 16 height 8
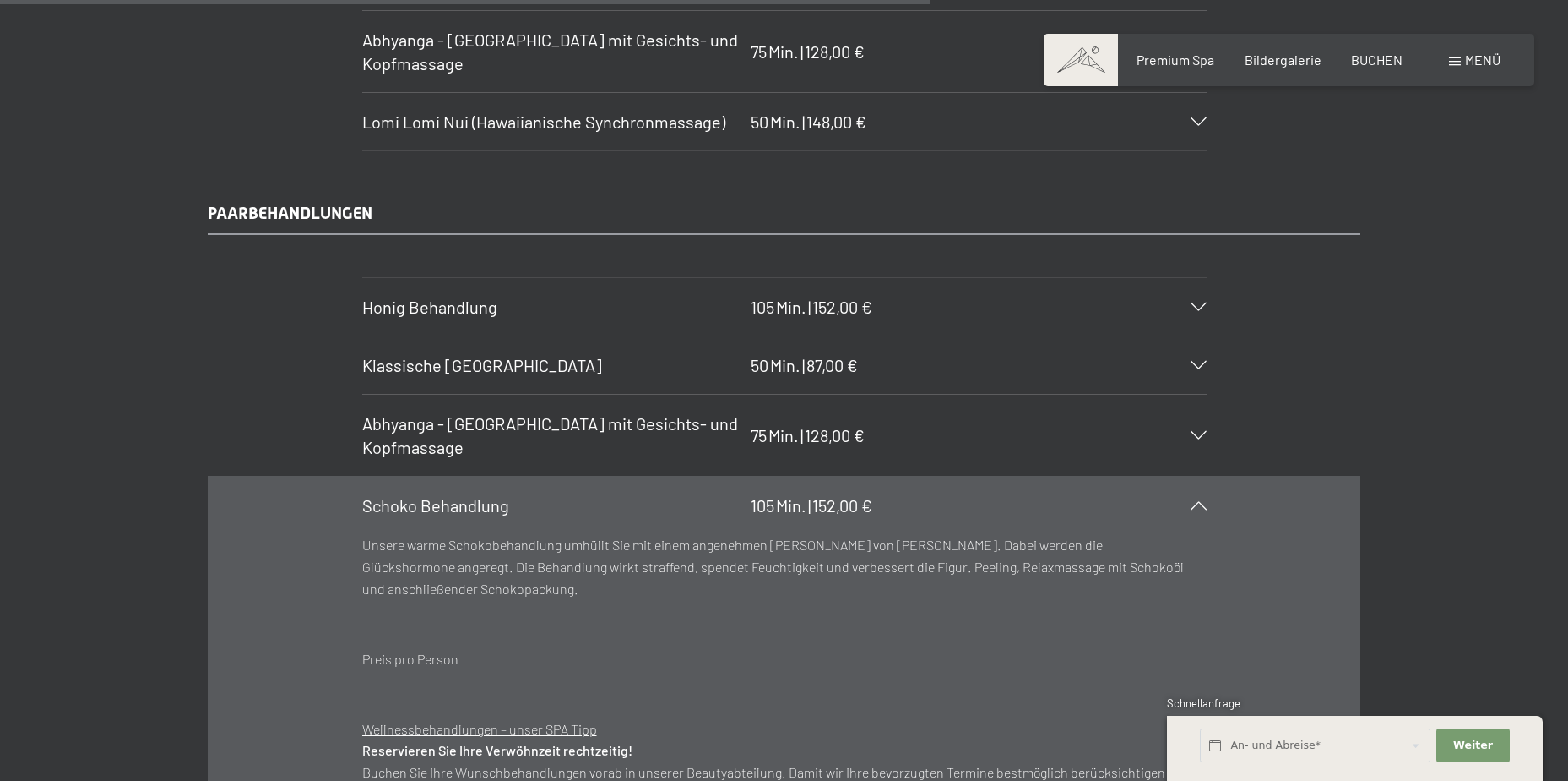
click at [1193, 500] on div "Schoko Behandlung 105 Min. | 152,00 €" at bounding box center [784, 505] width 845 height 58
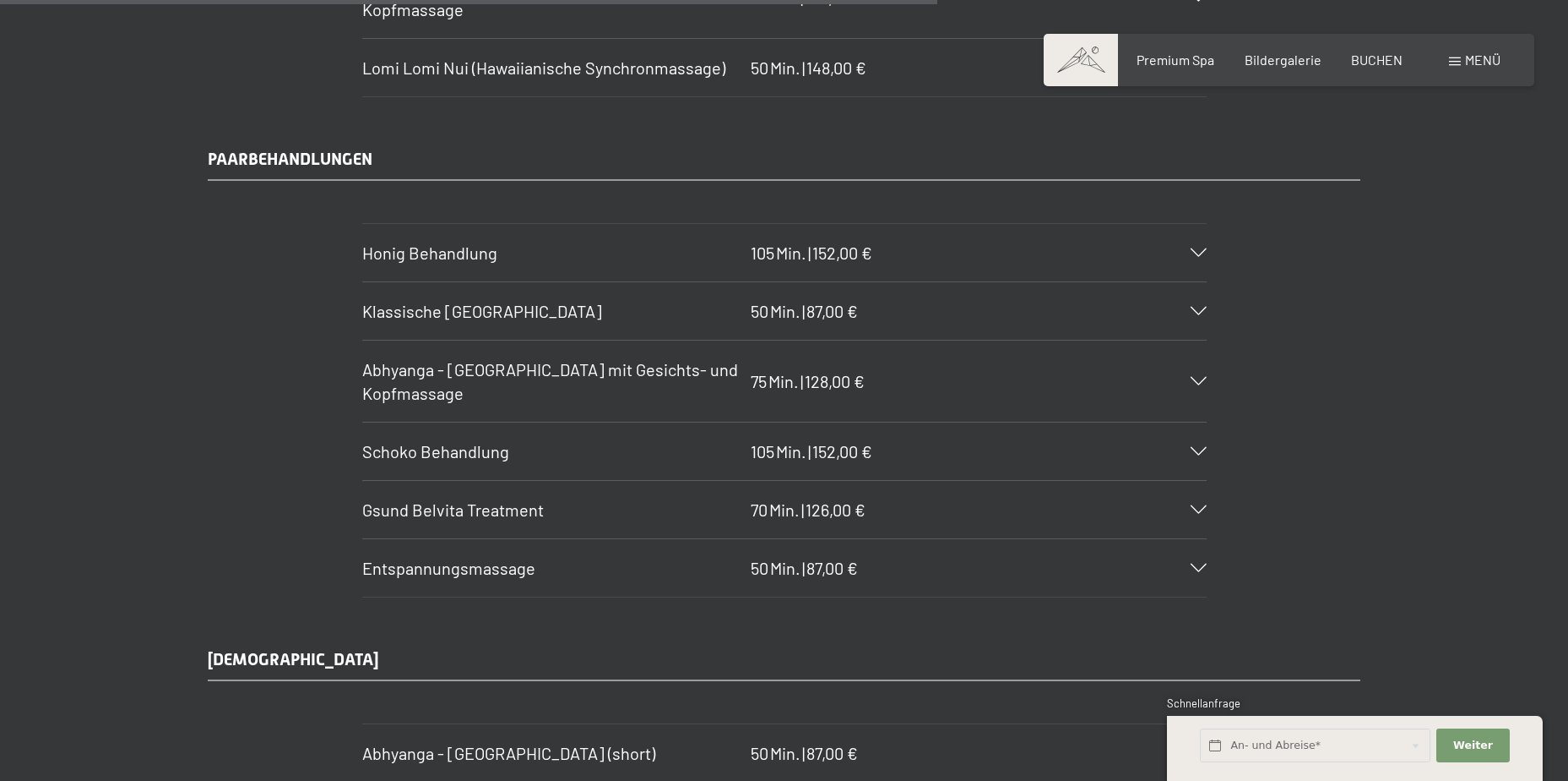
scroll to position [8111, 0]
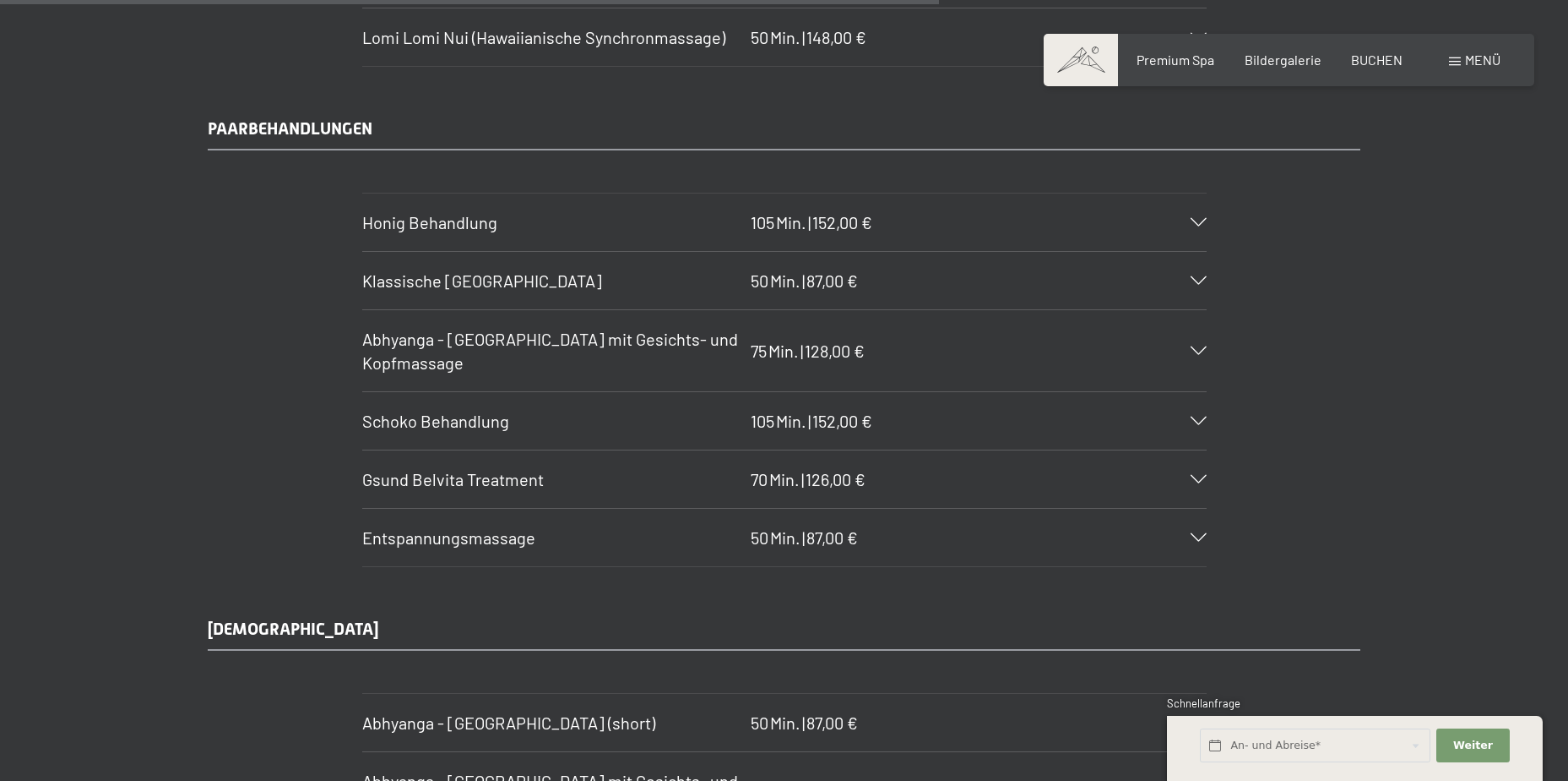
click at [1190, 469] on div "Gsund Belvita Treatment 70 Min. | 126,00 €" at bounding box center [784, 479] width 845 height 58
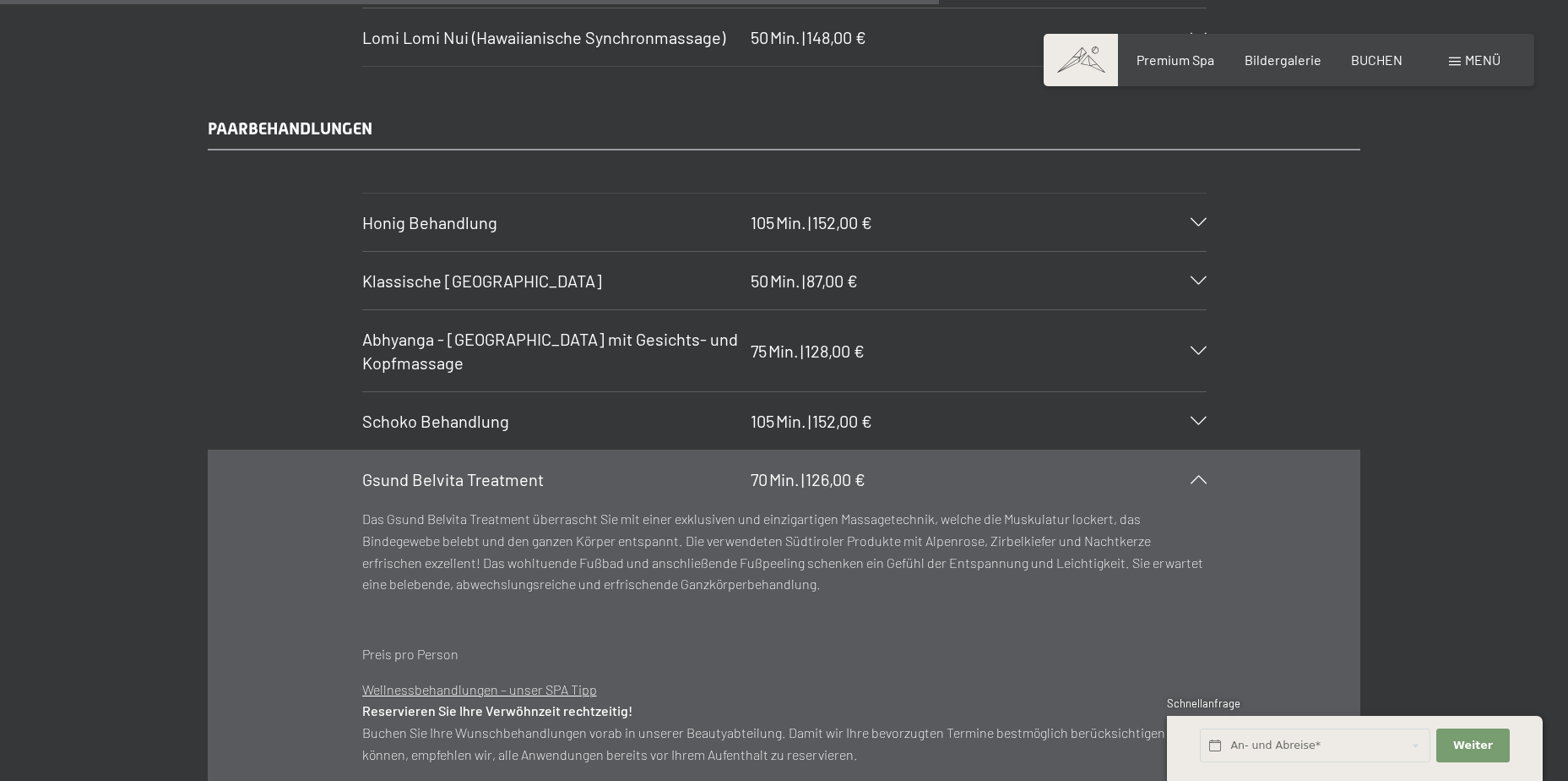
click at [1190, 469] on div "Gsund Belvita Treatment 70 Min. | 126,00 €" at bounding box center [784, 479] width 845 height 58
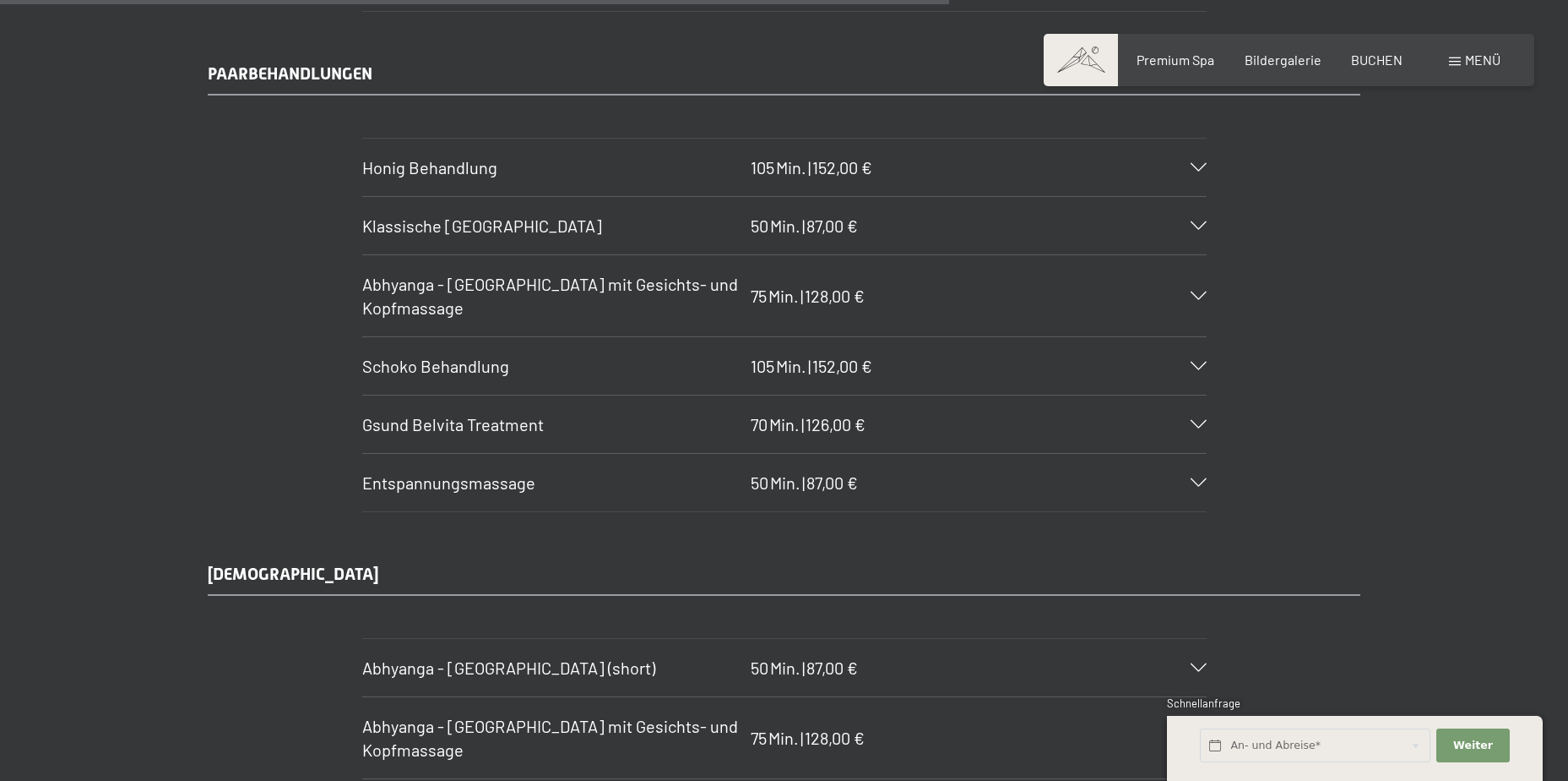
scroll to position [8196, 0]
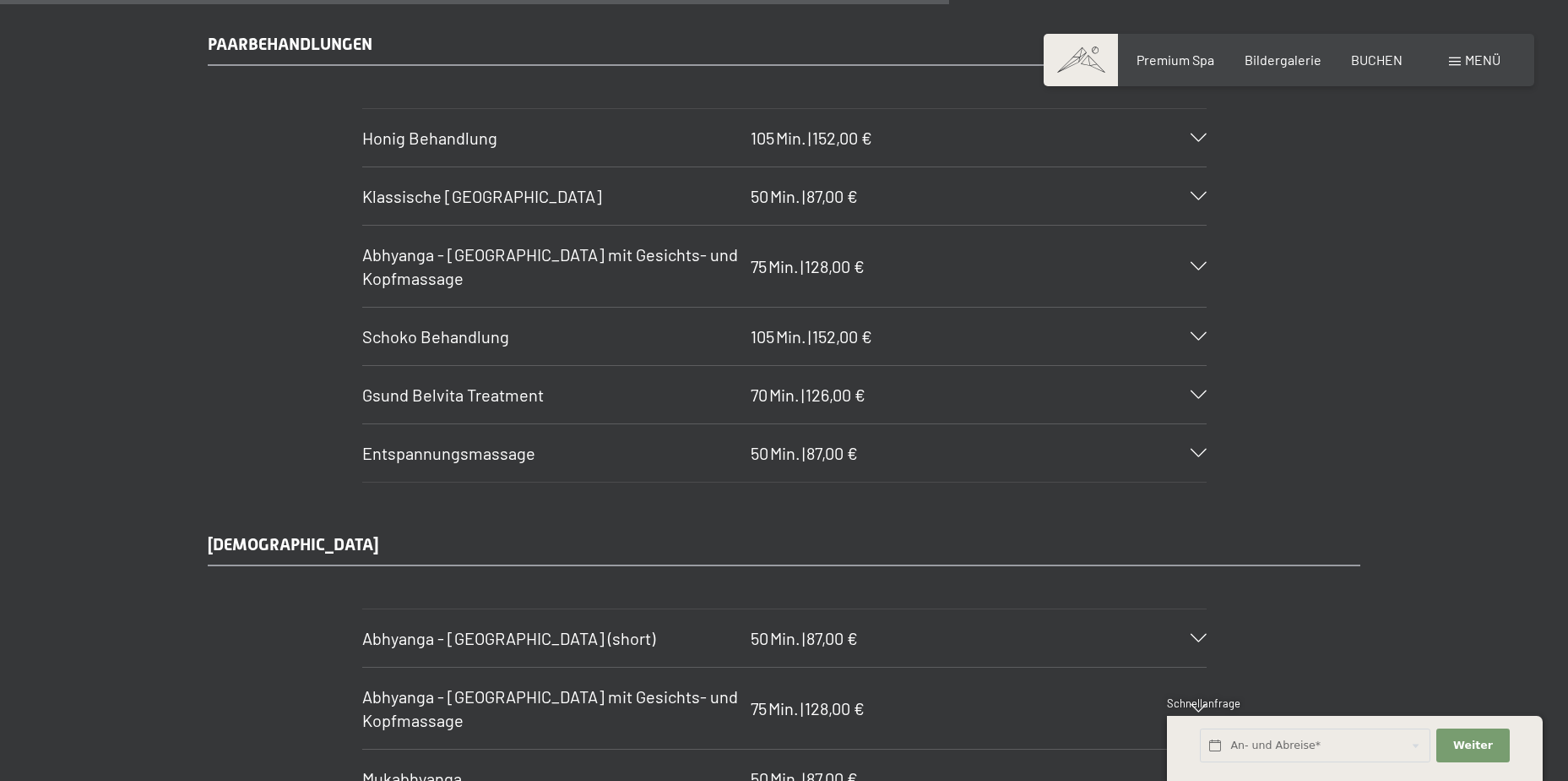
click at [1191, 454] on icon at bounding box center [1198, 453] width 16 height 8
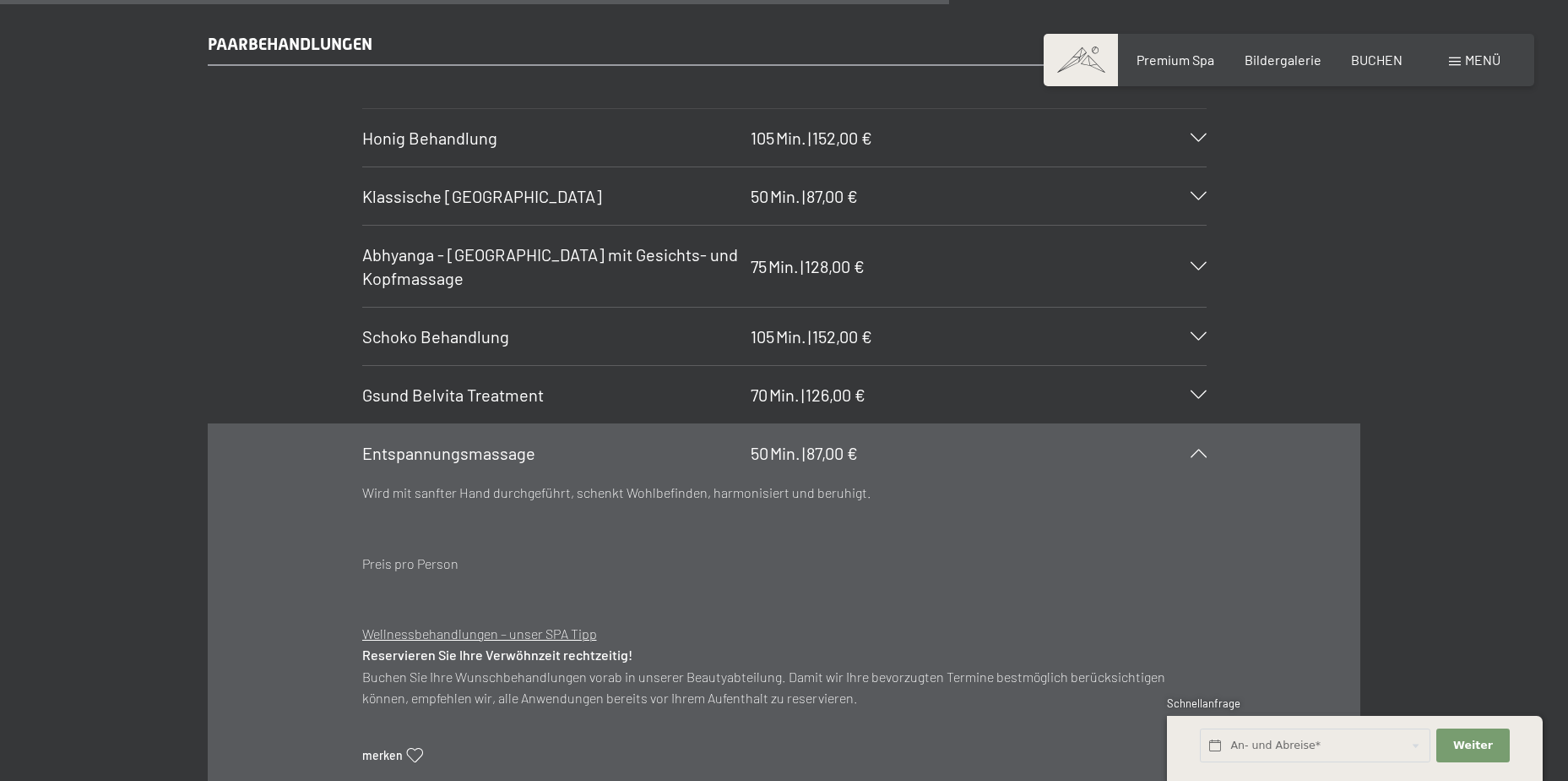
click at [1191, 453] on icon at bounding box center [1198, 453] width 16 height 8
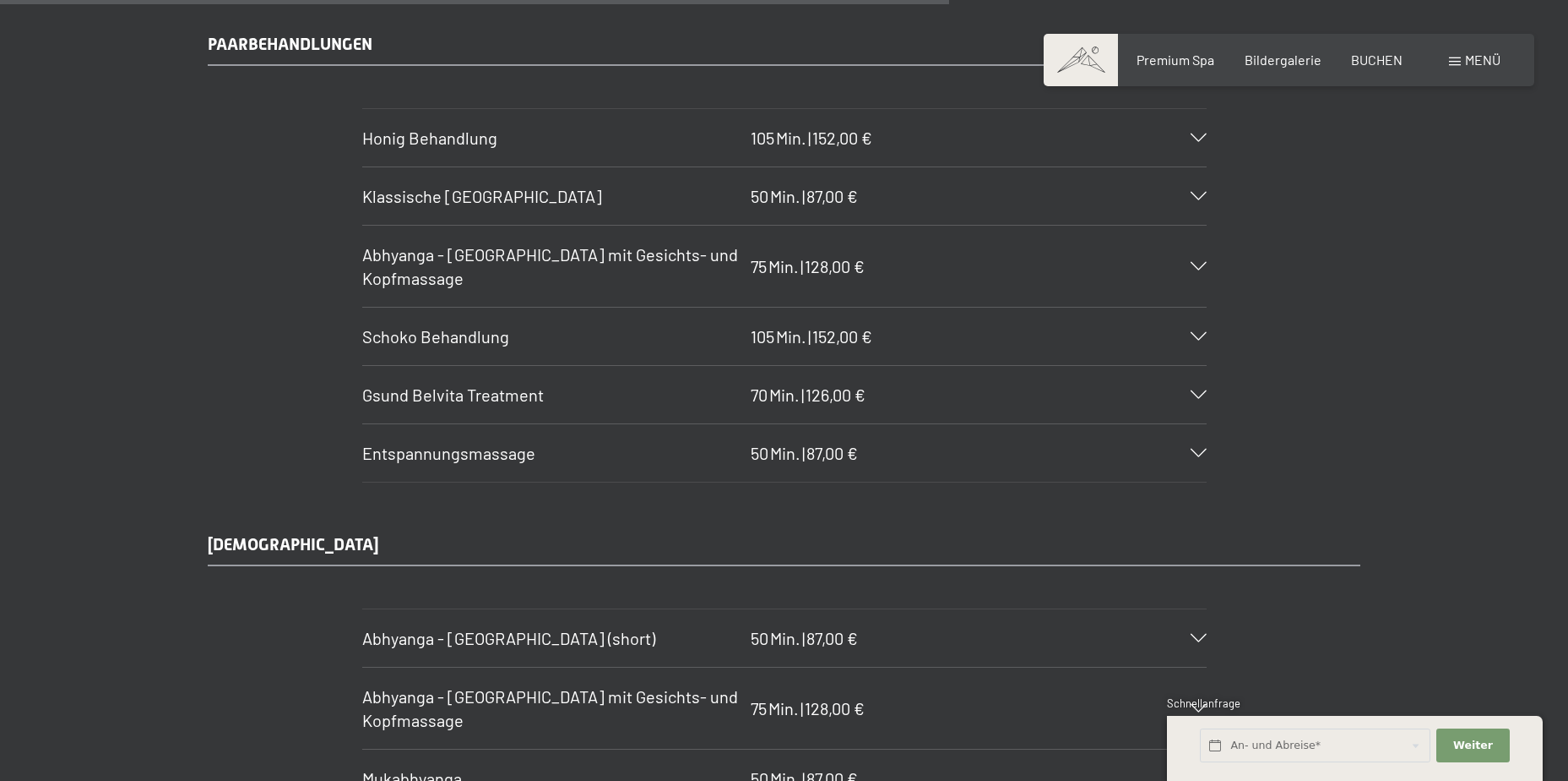
click at [1186, 451] on div at bounding box center [1188, 453] width 37 height 8
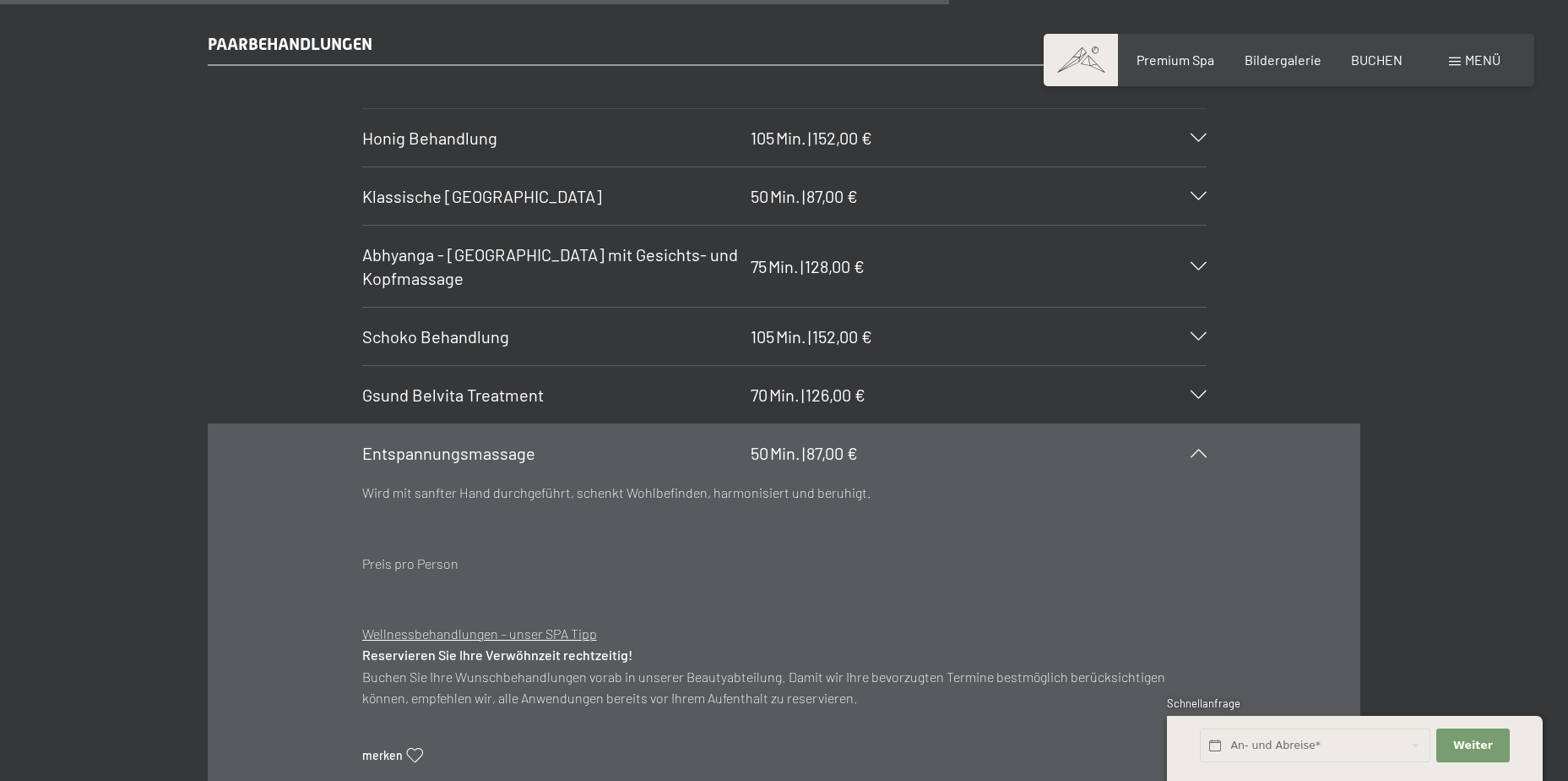
click at [1186, 451] on div at bounding box center [1188, 453] width 37 height 8
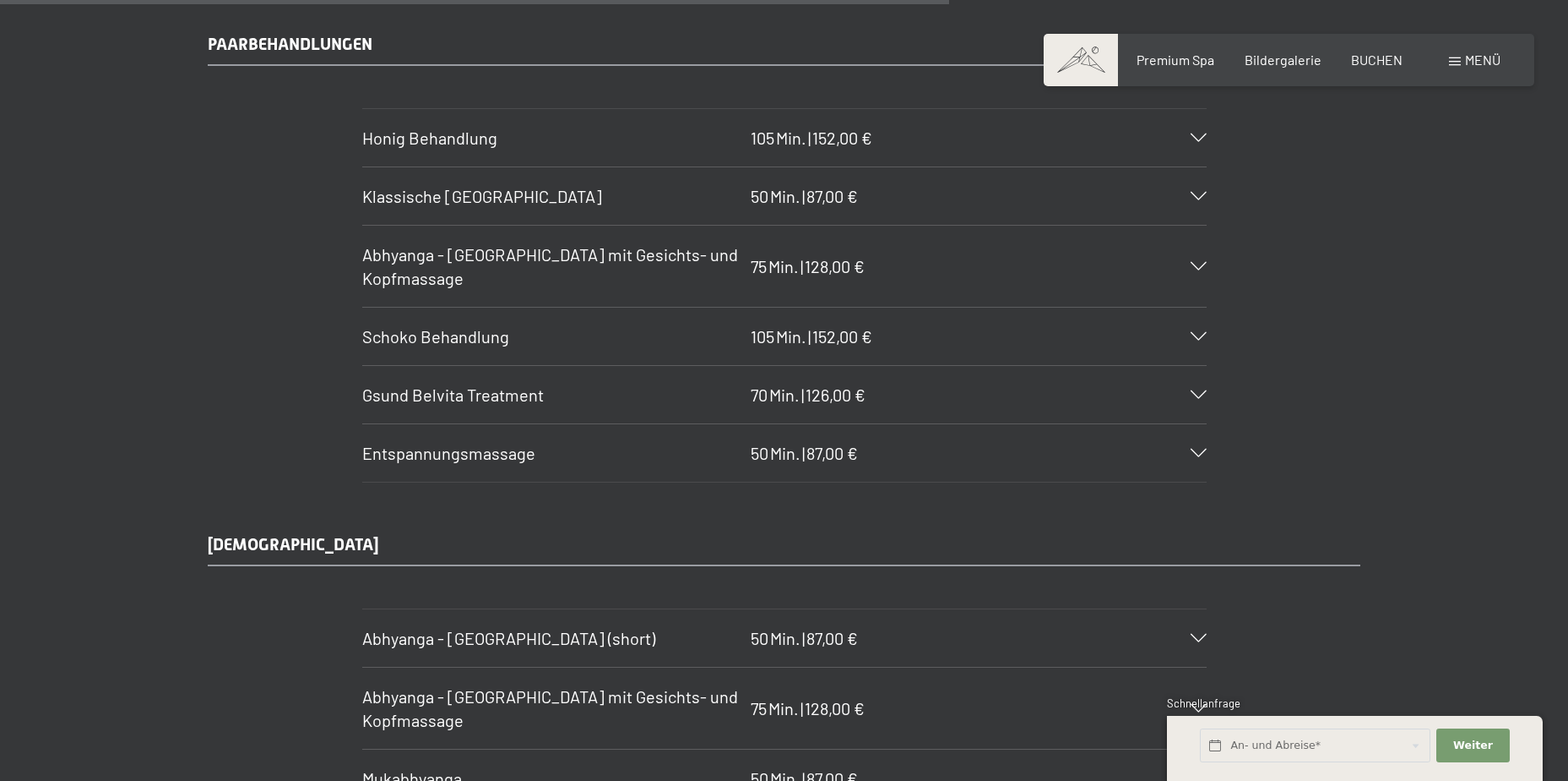
click at [1194, 136] on icon at bounding box center [1198, 138] width 16 height 8
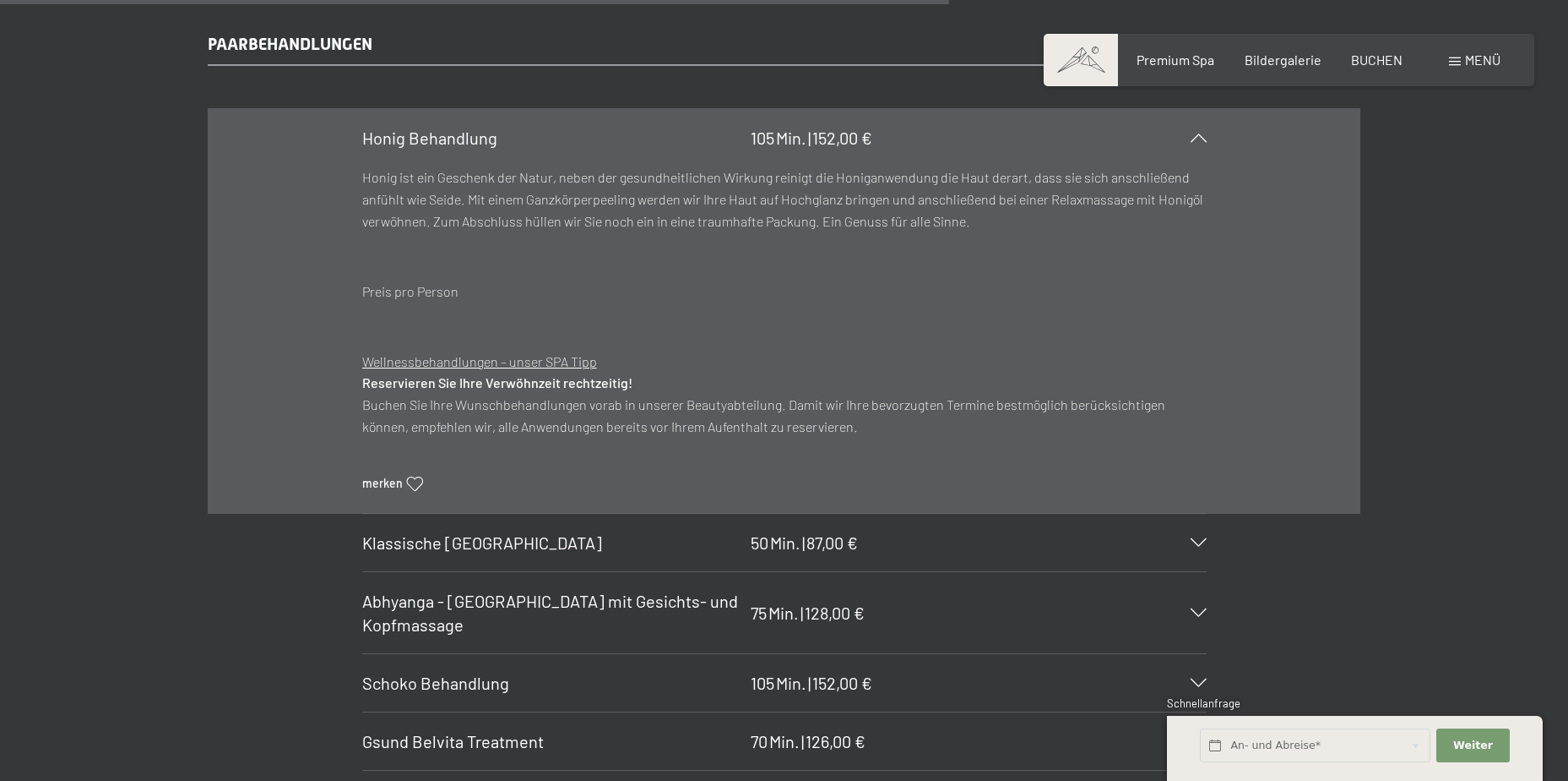
click at [1194, 136] on icon at bounding box center [1198, 138] width 16 height 8
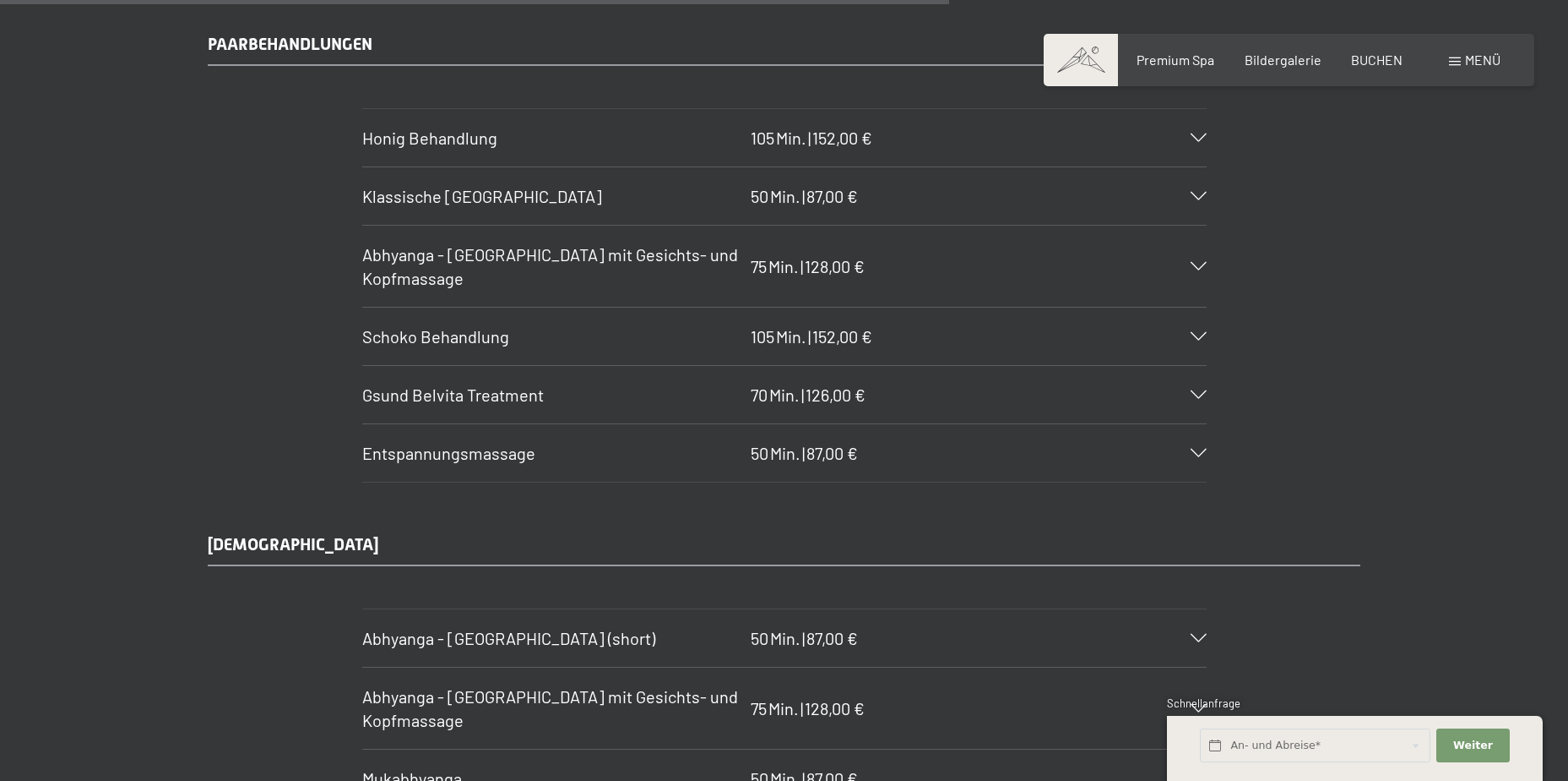
click at [1188, 333] on div at bounding box center [1188, 336] width 37 height 8
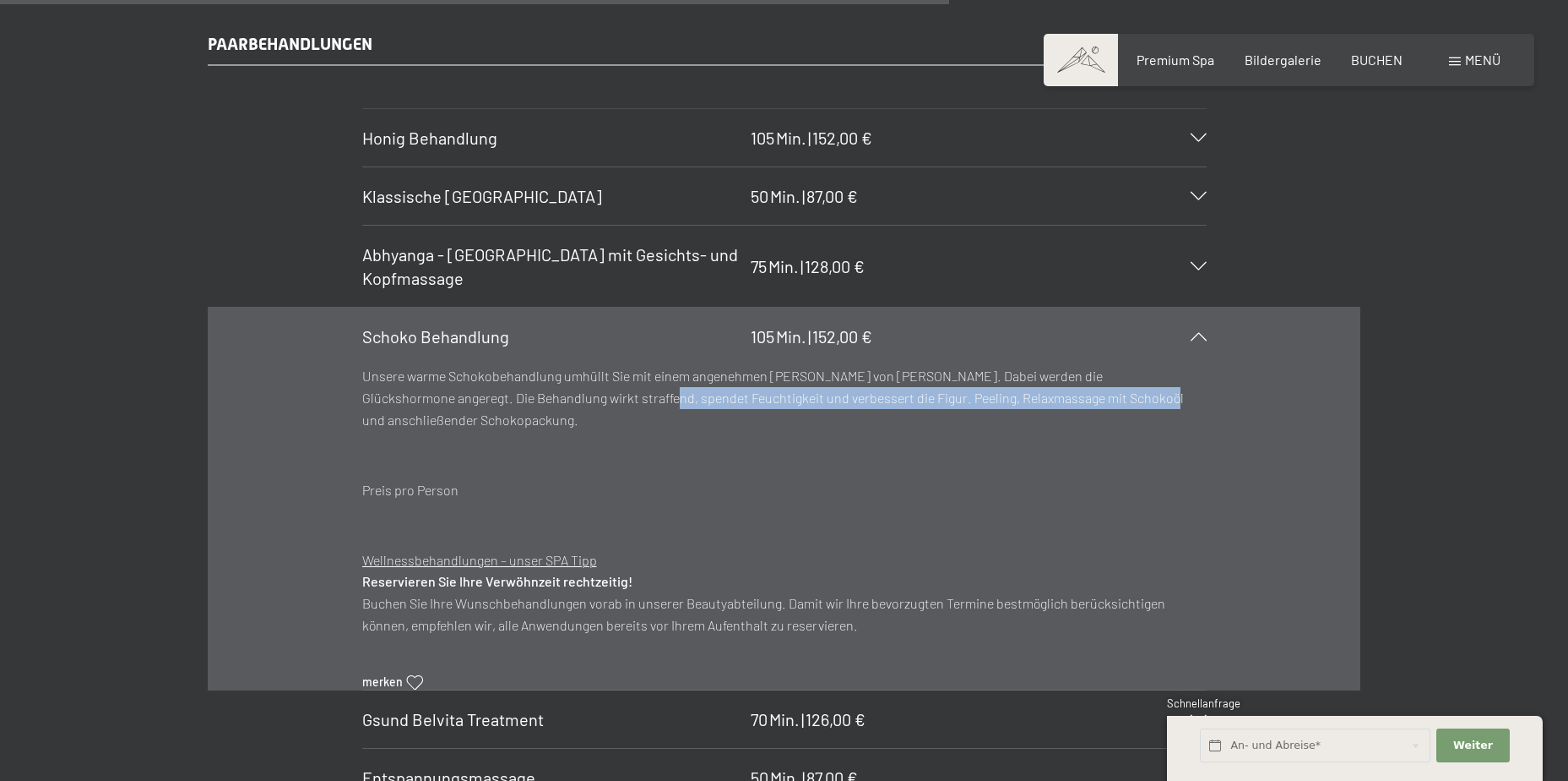
drag, startPoint x: 538, startPoint y: 400, endPoint x: 1029, endPoint y: 400, distance: 491.0
click at [1029, 400] on p "Unsere warme Schokobehandlung umhüllt Sie mit einem angenehmen Duft von Kakao. …" at bounding box center [784, 397] width 845 height 65
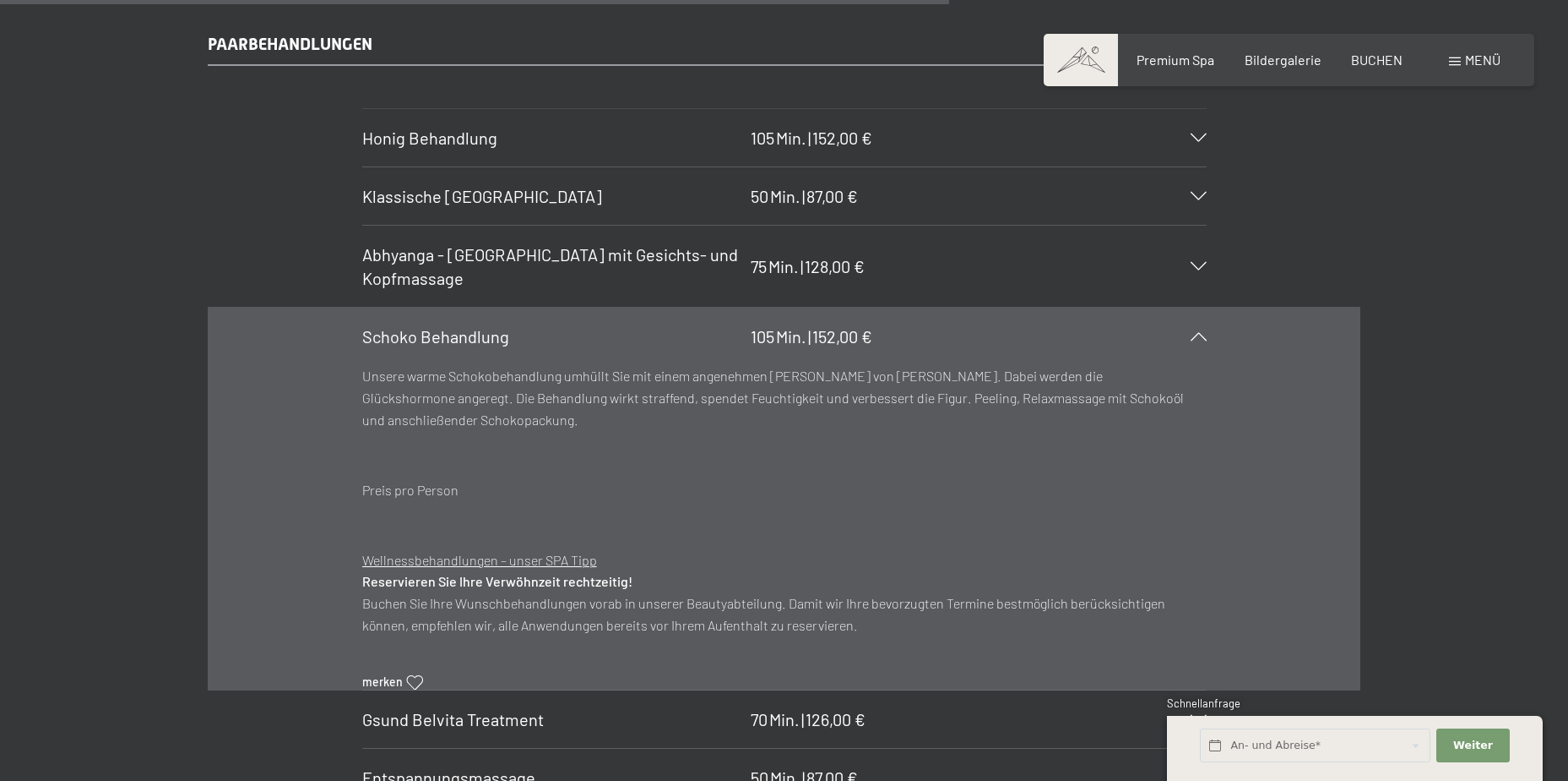
drag, startPoint x: 1029, startPoint y: 400, endPoint x: 781, endPoint y: 421, distance: 248.9
click at [796, 443] on p at bounding box center [784, 454] width 845 height 22
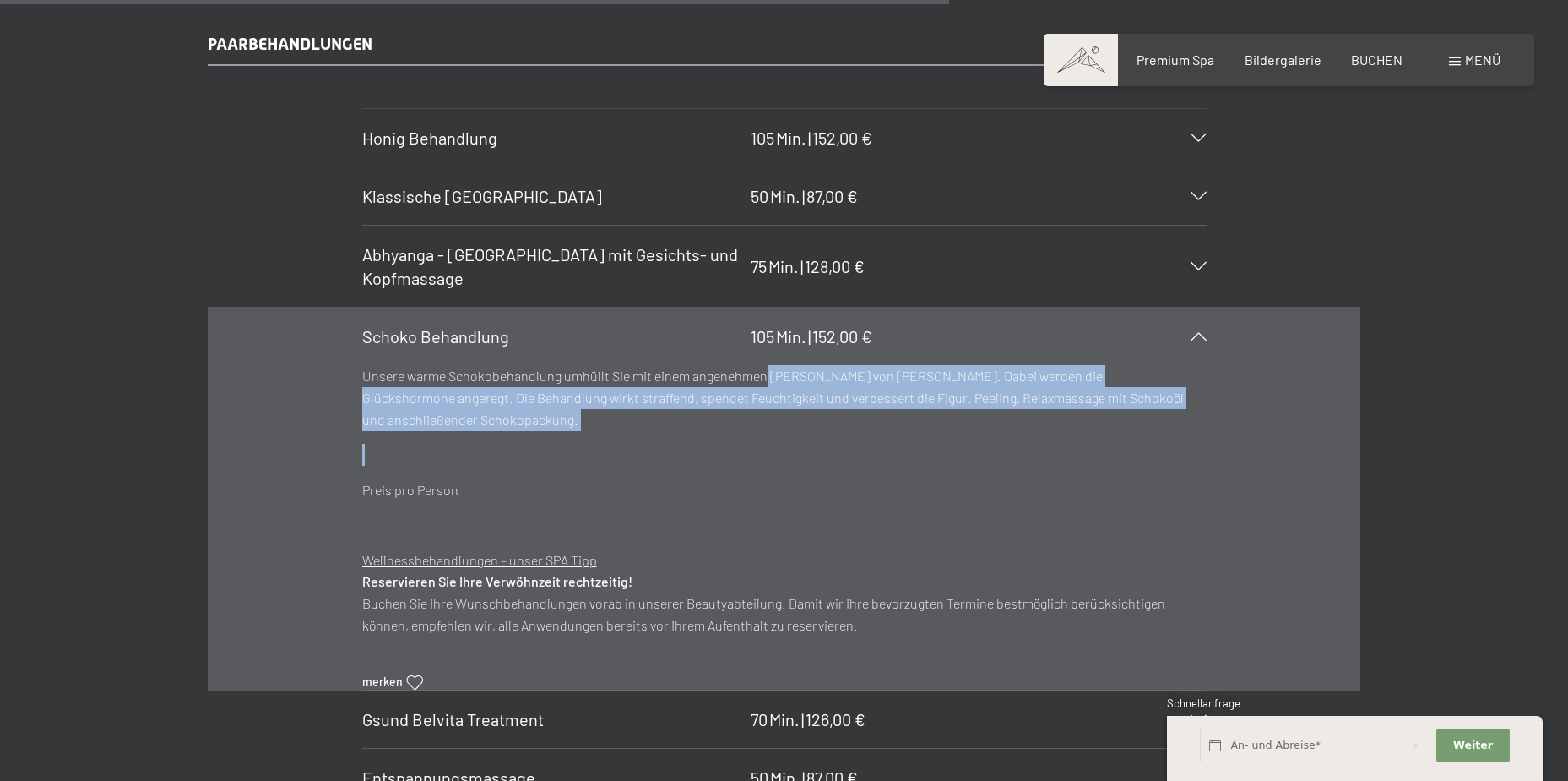
drag, startPoint x: 765, startPoint y: 382, endPoint x: 1138, endPoint y: 417, distance: 374.6
click at [1138, 417] on div "Unsere warme Schokobehandlung umhüllt Sie mit einem angenehmen Duft von Kakao. …" at bounding box center [784, 450] width 845 height 171
drag, startPoint x: 1138, startPoint y: 417, endPoint x: 987, endPoint y: 437, distance: 152.3
click at [990, 443] on p at bounding box center [784, 454] width 845 height 22
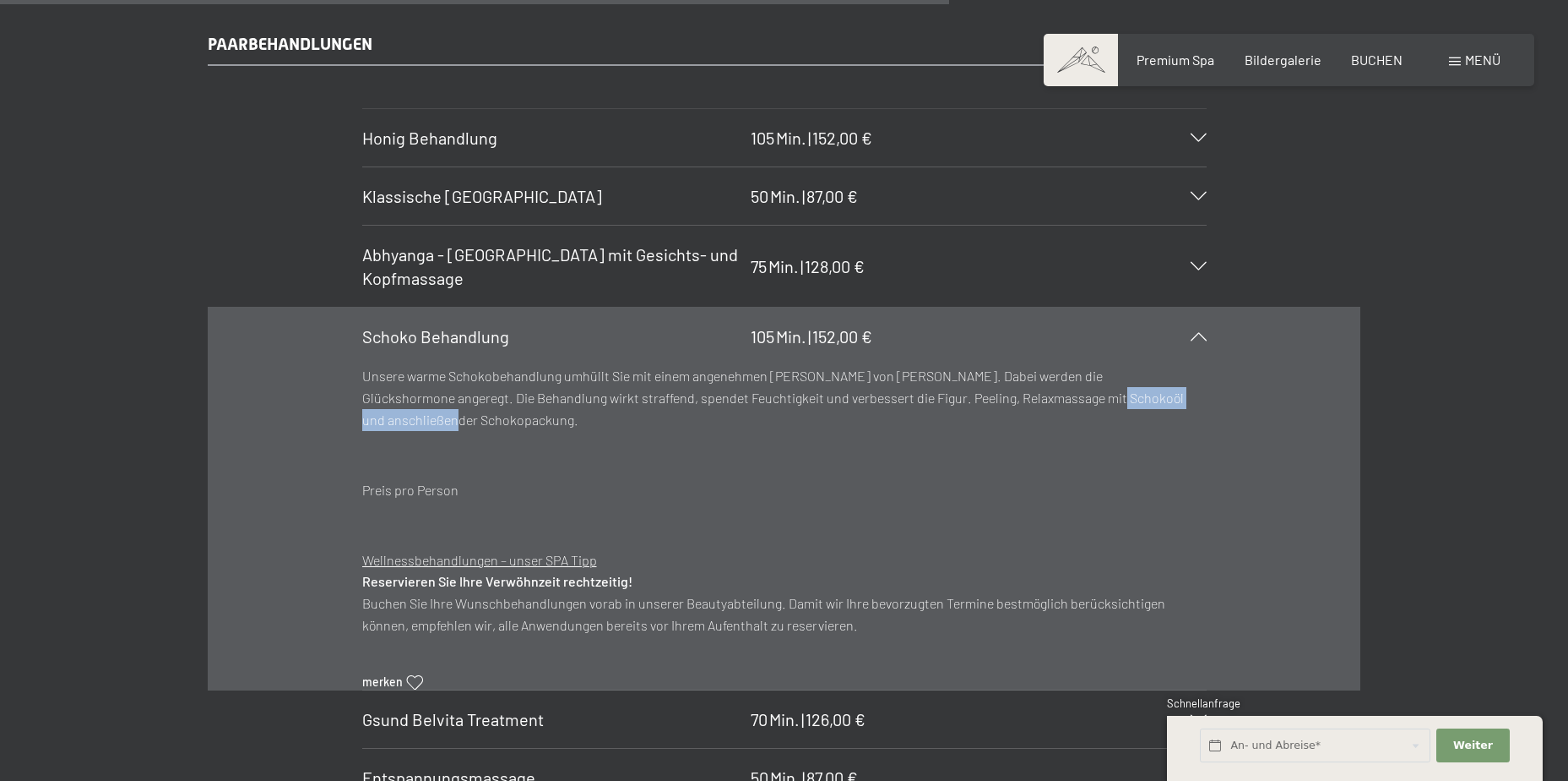
drag, startPoint x: 979, startPoint y: 397, endPoint x: 1127, endPoint y: 404, distance: 148.2
click at [1136, 404] on p "Unsere warme Schokobehandlung umhüllt Sie mit einem angenehmen Duft von Kakao. …" at bounding box center [784, 397] width 845 height 65
click at [645, 514] on p at bounding box center [784, 525] width 845 height 22
drag, startPoint x: 443, startPoint y: 481, endPoint x: 677, endPoint y: 500, distance: 234.8
click at [677, 500] on div "Unsere warme Schokobehandlung umhüllt Sie mit einem angenehmen Duft von Kakao. …" at bounding box center [784, 450] width 845 height 171
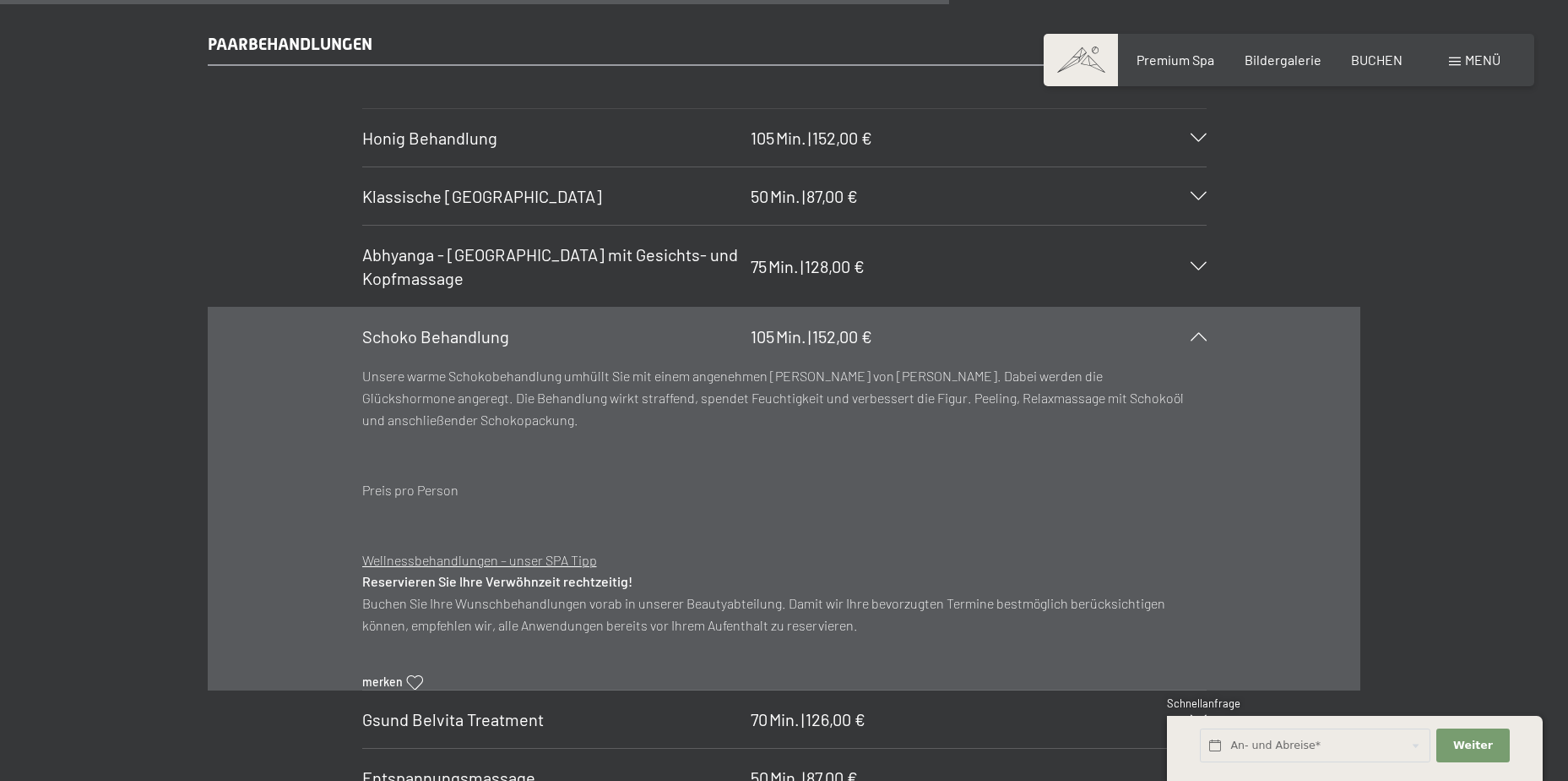
click at [666, 573] on p "Wellnessbehandlungen – unser SPA Tipp Reservieren Sie Ihre Verwöhnzeit rechtzei…" at bounding box center [784, 592] width 845 height 86
click at [1193, 344] on div "Schoko Behandlung 105 Min. | 152,00 €" at bounding box center [784, 336] width 845 height 58
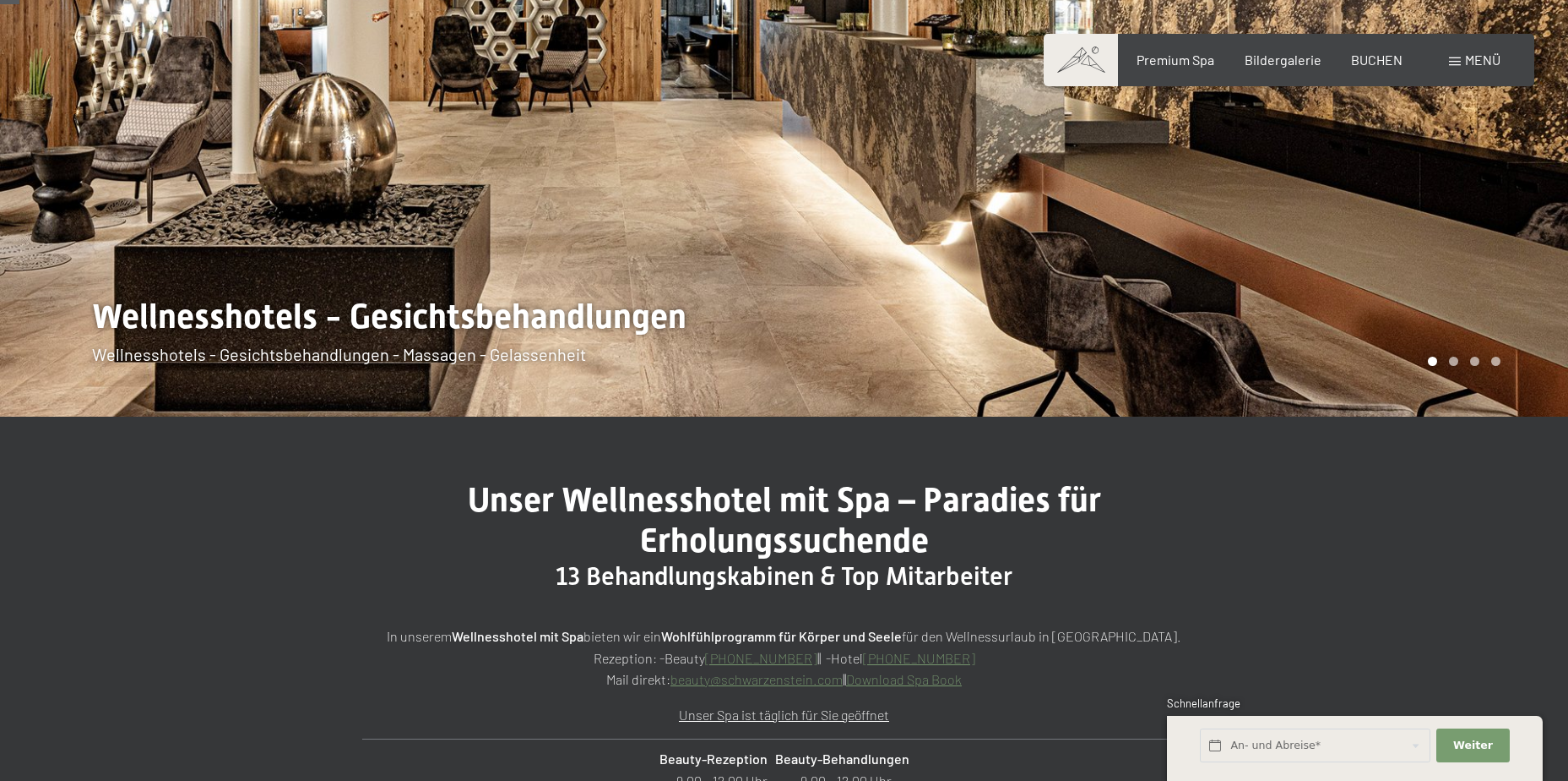
scroll to position [0, 0]
